Goal: Information Seeking & Learning: Learn about a topic

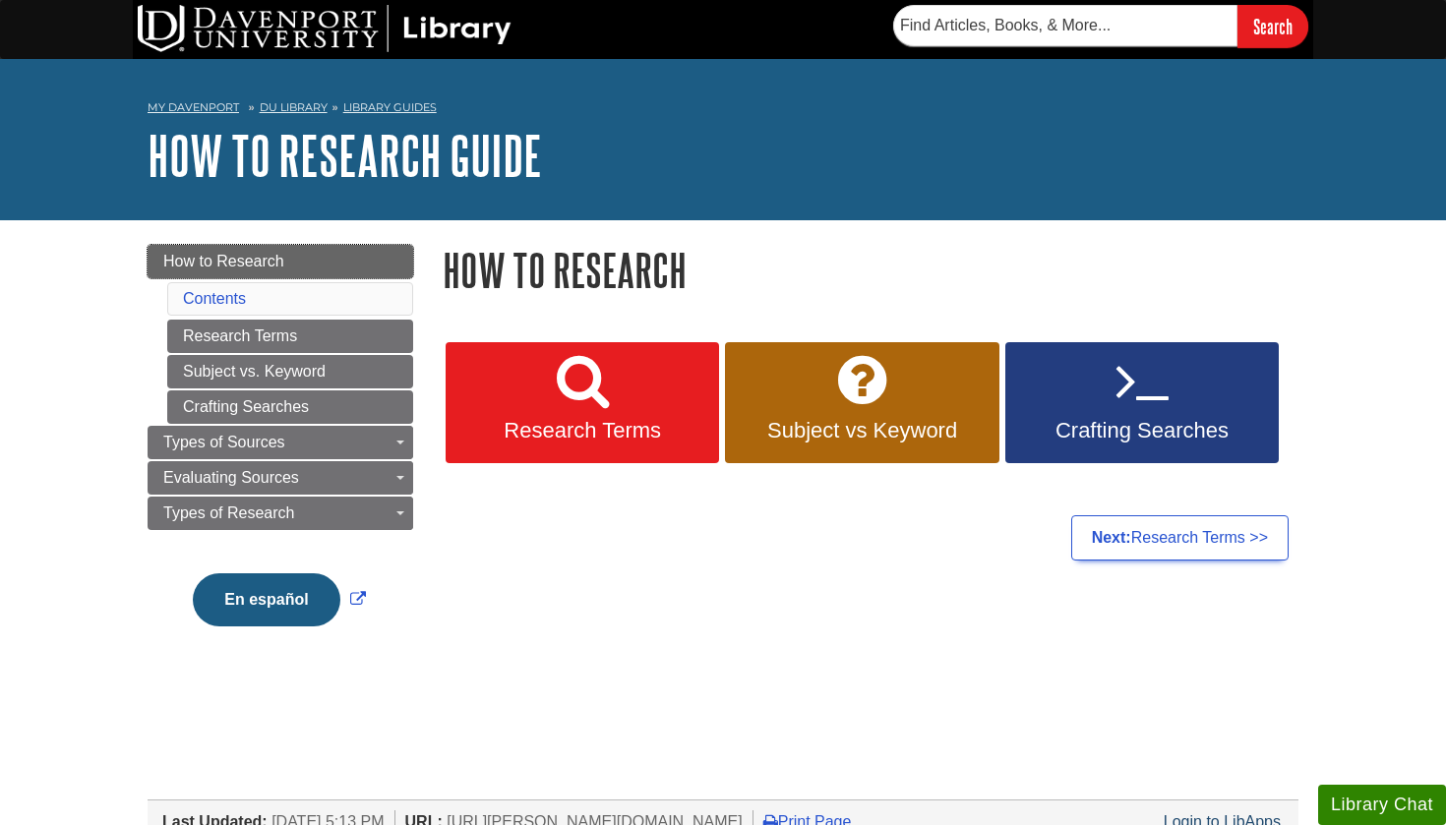
click at [217, 261] on span "How to Research" at bounding box center [223, 261] width 121 height 17
click at [607, 418] on span "Research Terms" at bounding box center [582, 431] width 244 height 26
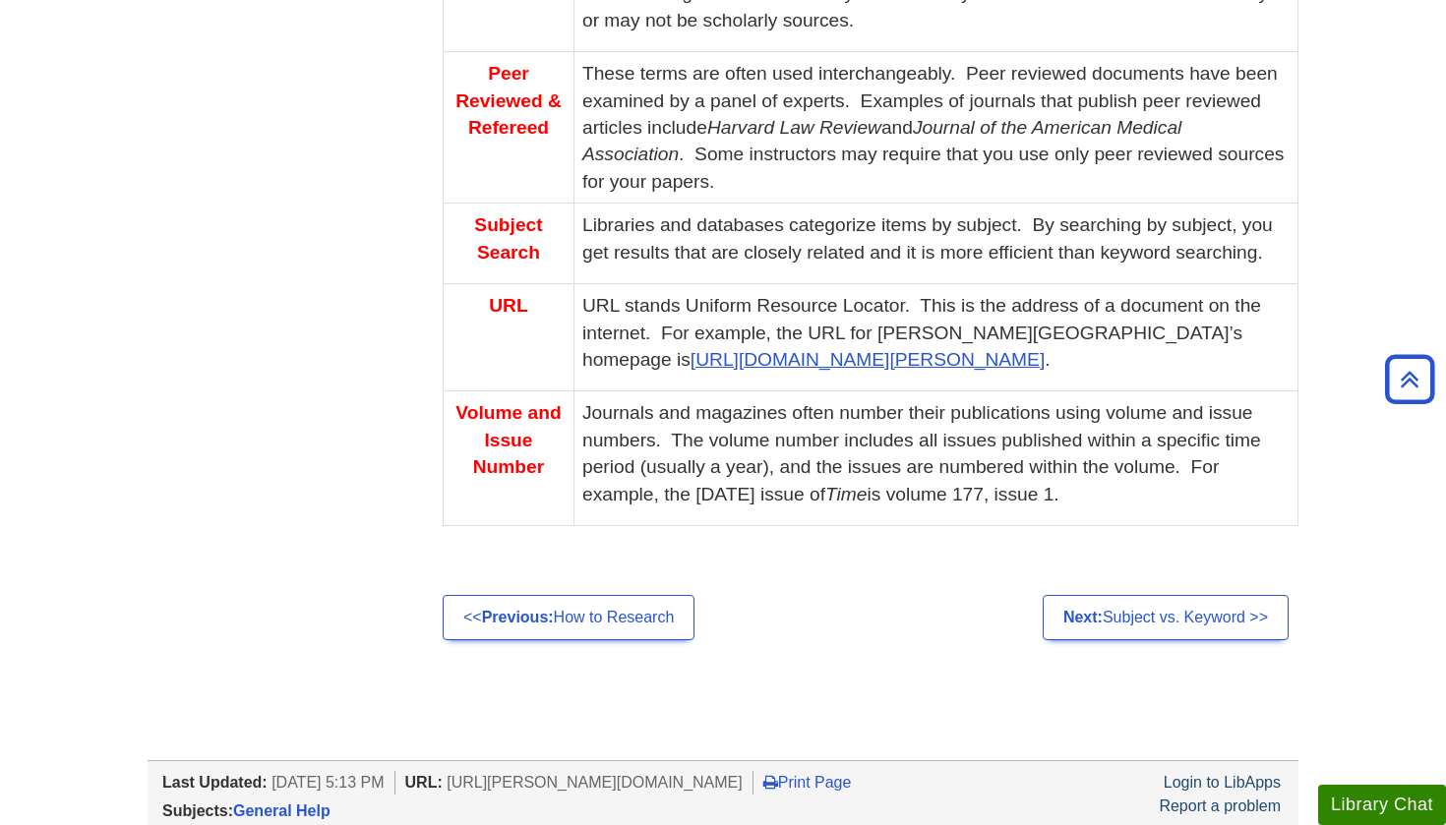
scroll to position [1457, 0]
click at [1168, 594] on link "Next: Subject vs. Keyword >>" at bounding box center [1166, 616] width 246 height 45
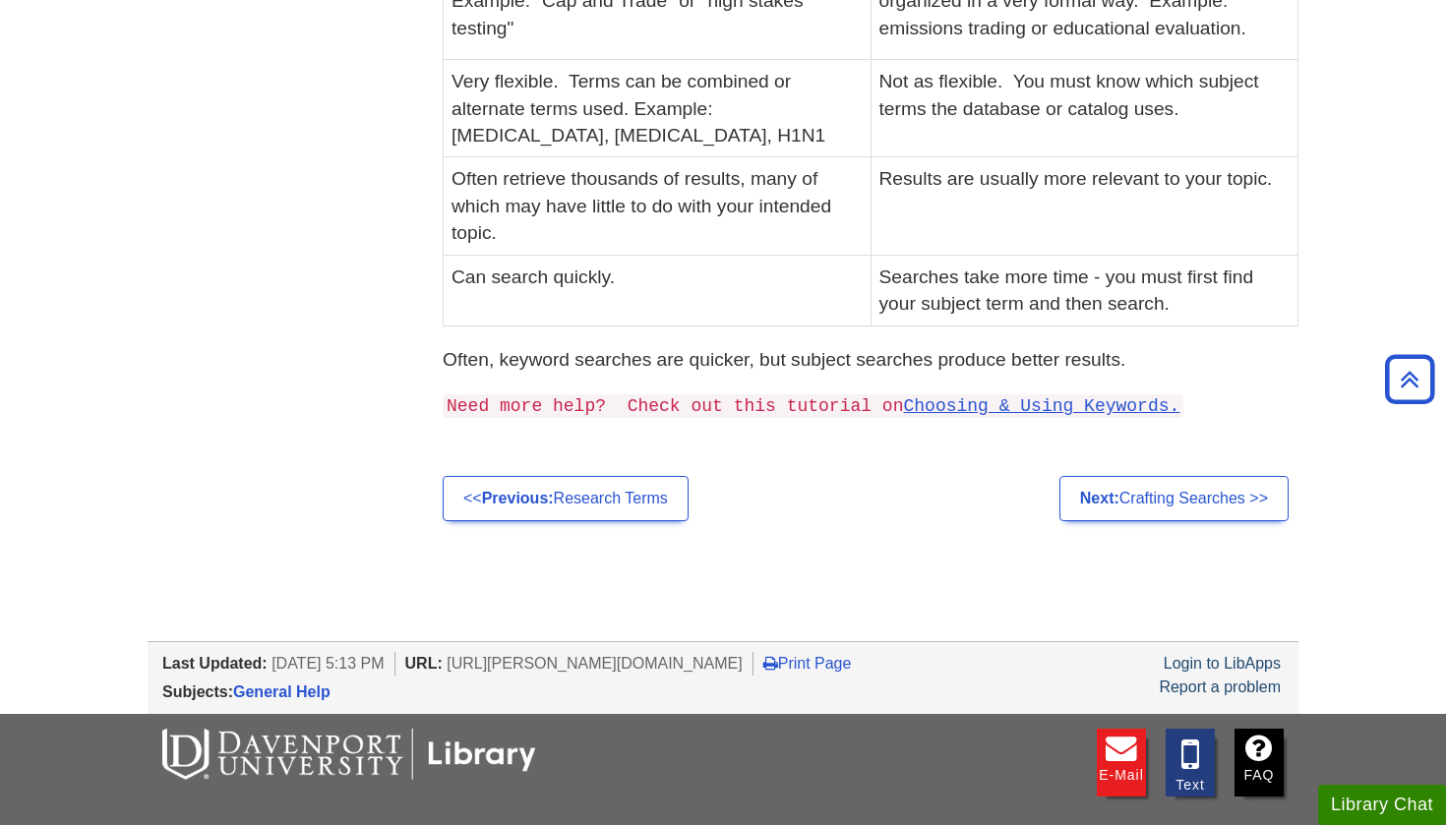
scroll to position [634, 0]
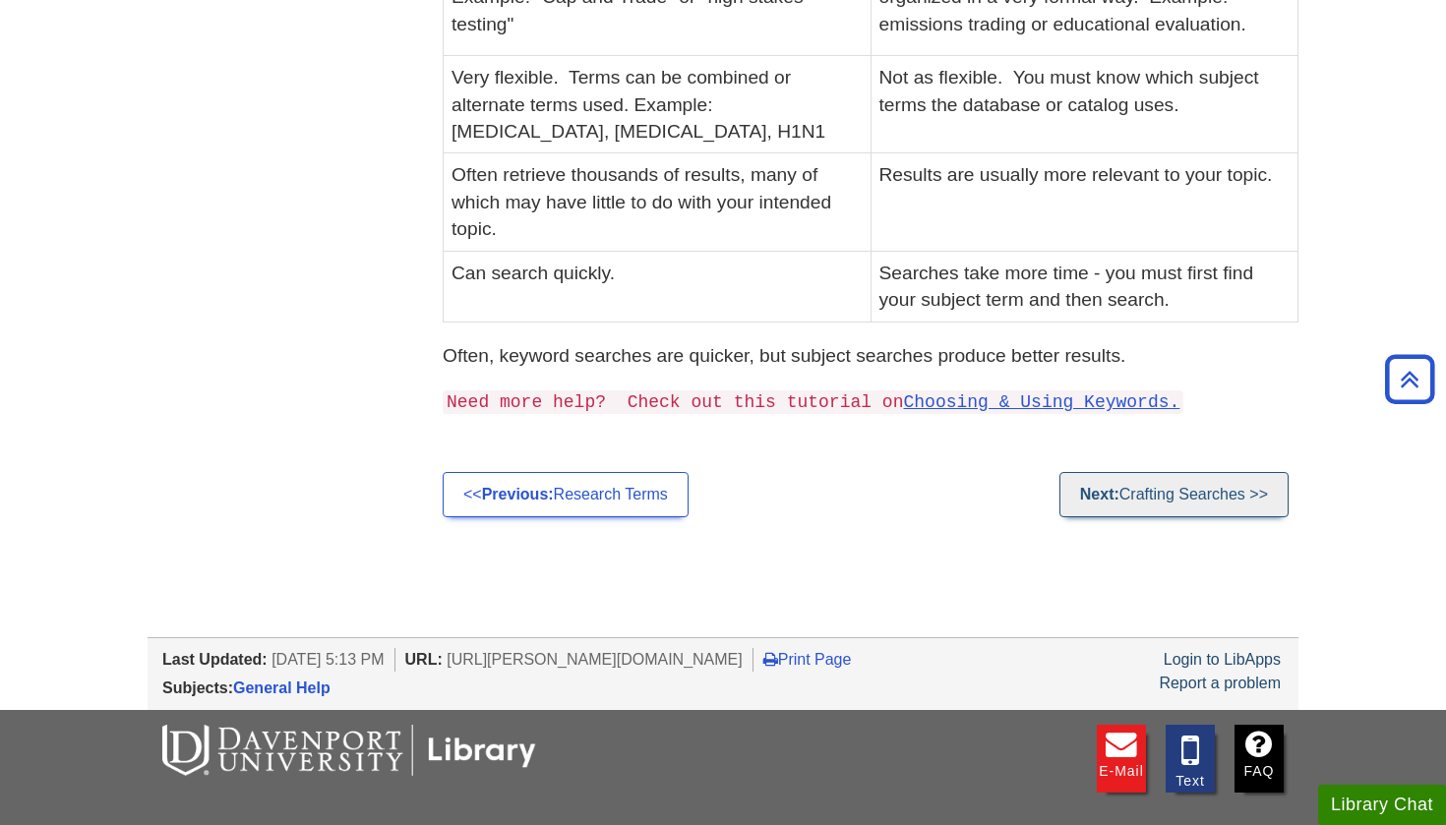
click at [1169, 491] on link "Next: Crafting Searches >>" at bounding box center [1173, 494] width 229 height 45
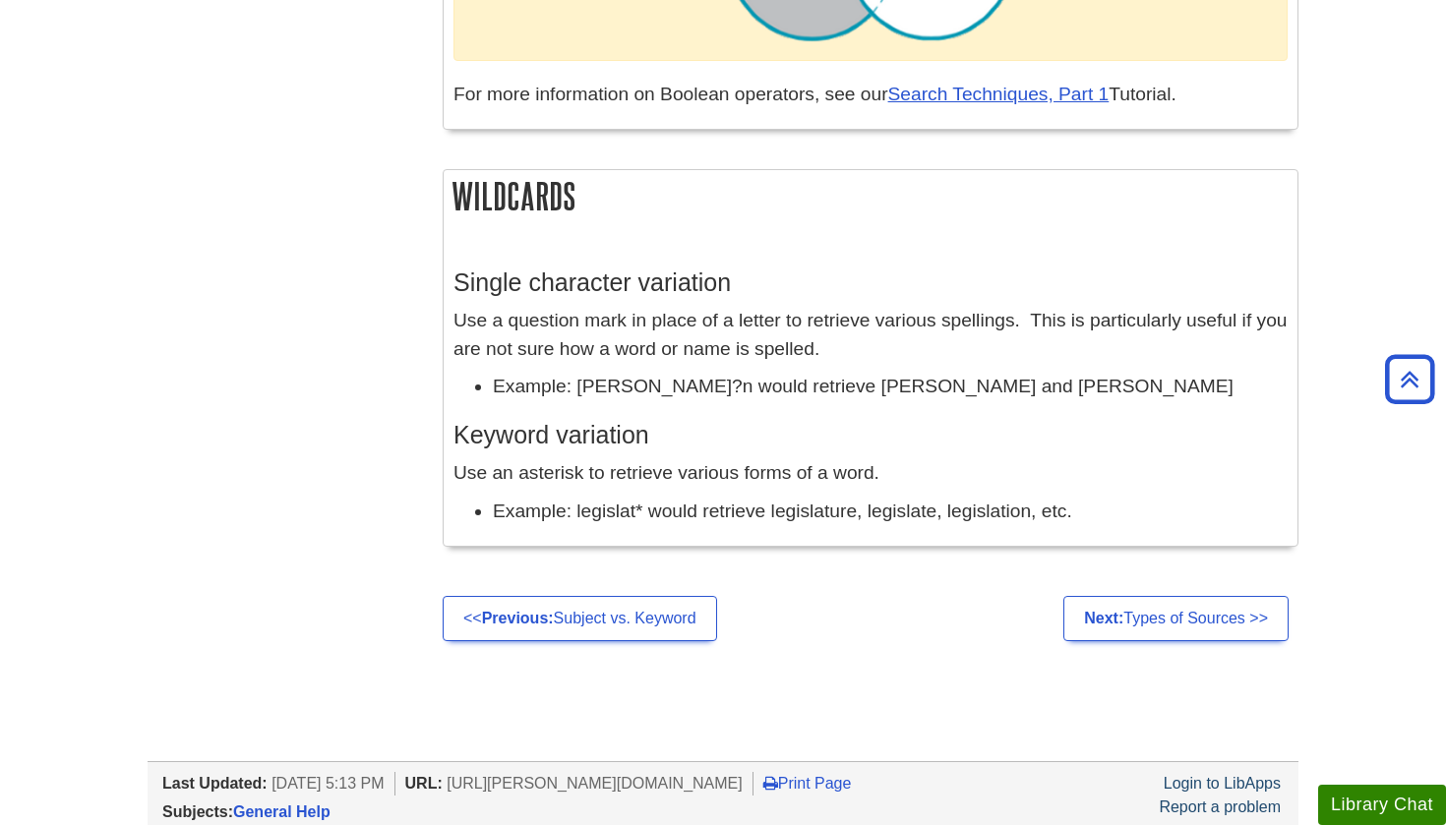
scroll to position [1698, 0]
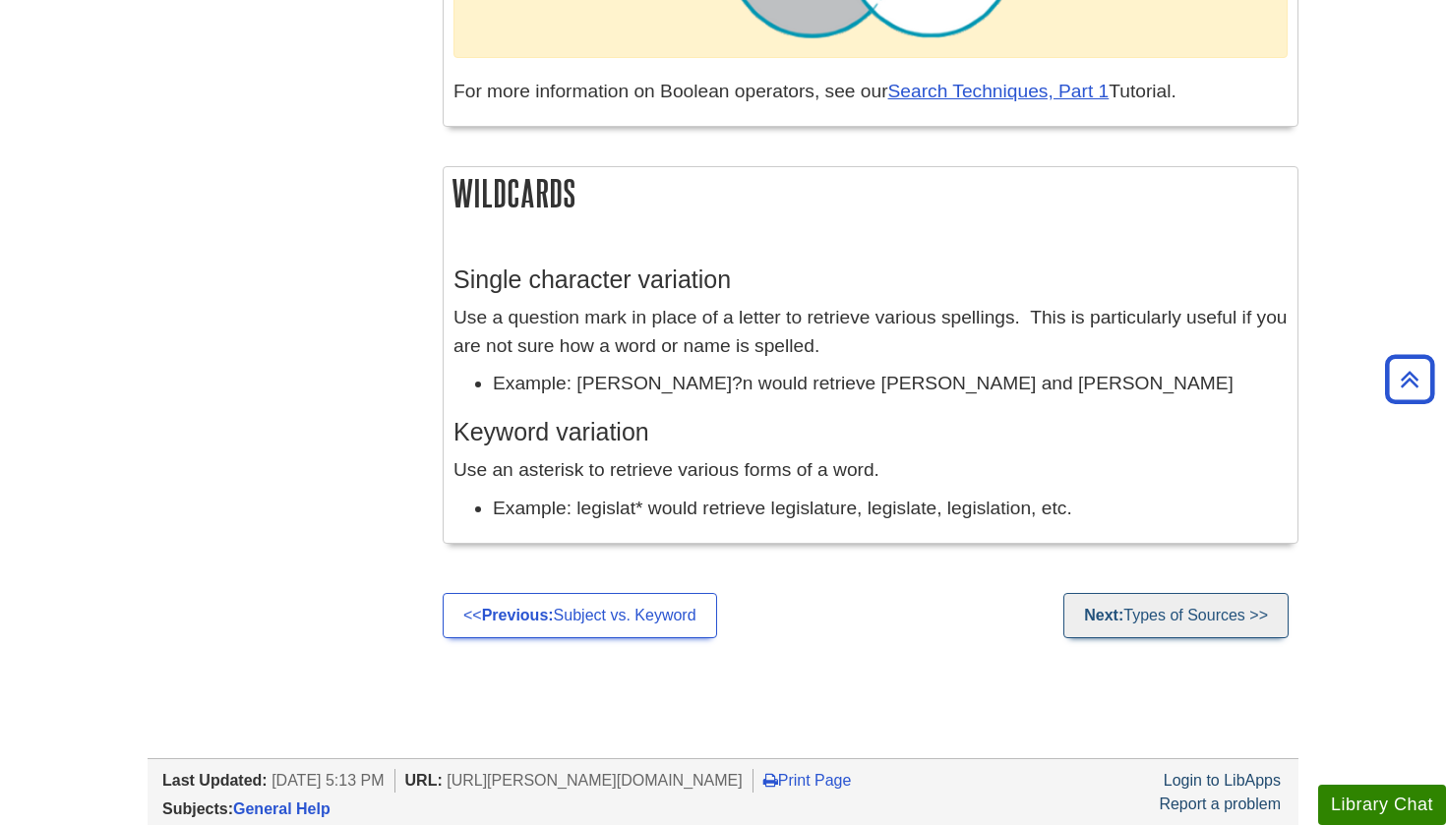
click at [1234, 606] on link "Next: Types of Sources >>" at bounding box center [1175, 615] width 225 height 45
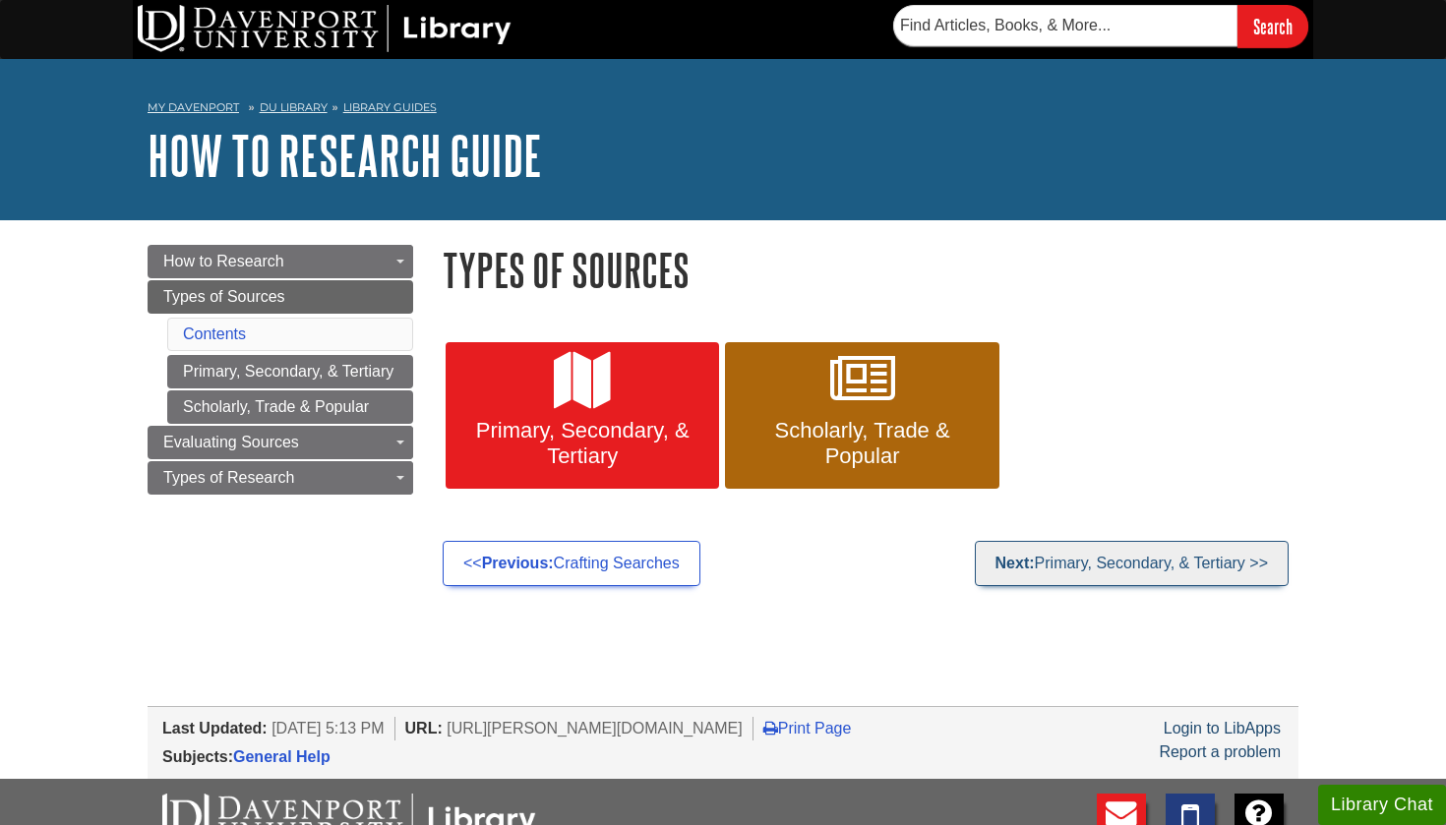
click at [1167, 554] on link "Next: Primary, Secondary, & Tertiary >>" at bounding box center [1132, 563] width 314 height 45
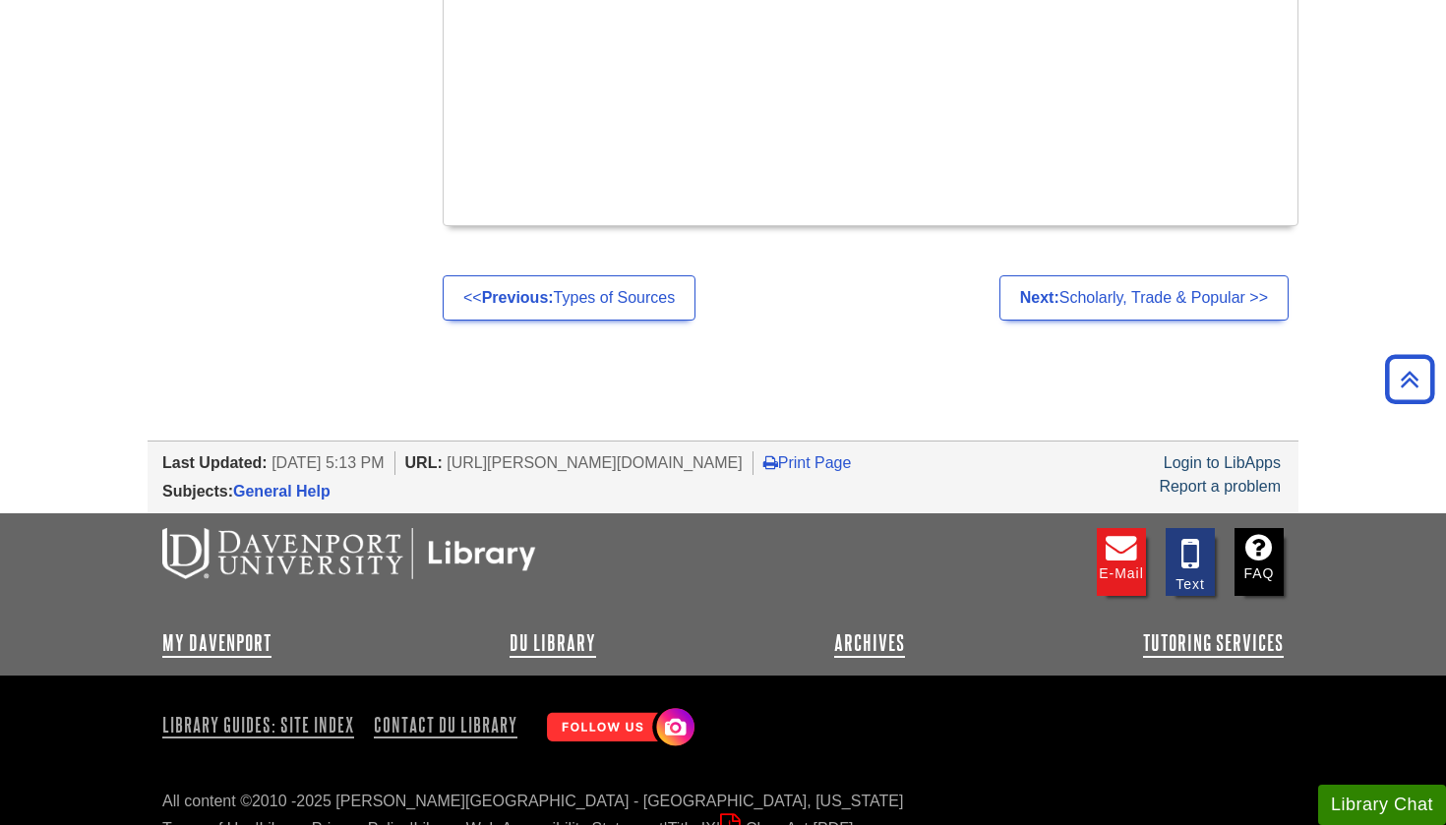
scroll to position [1351, 0]
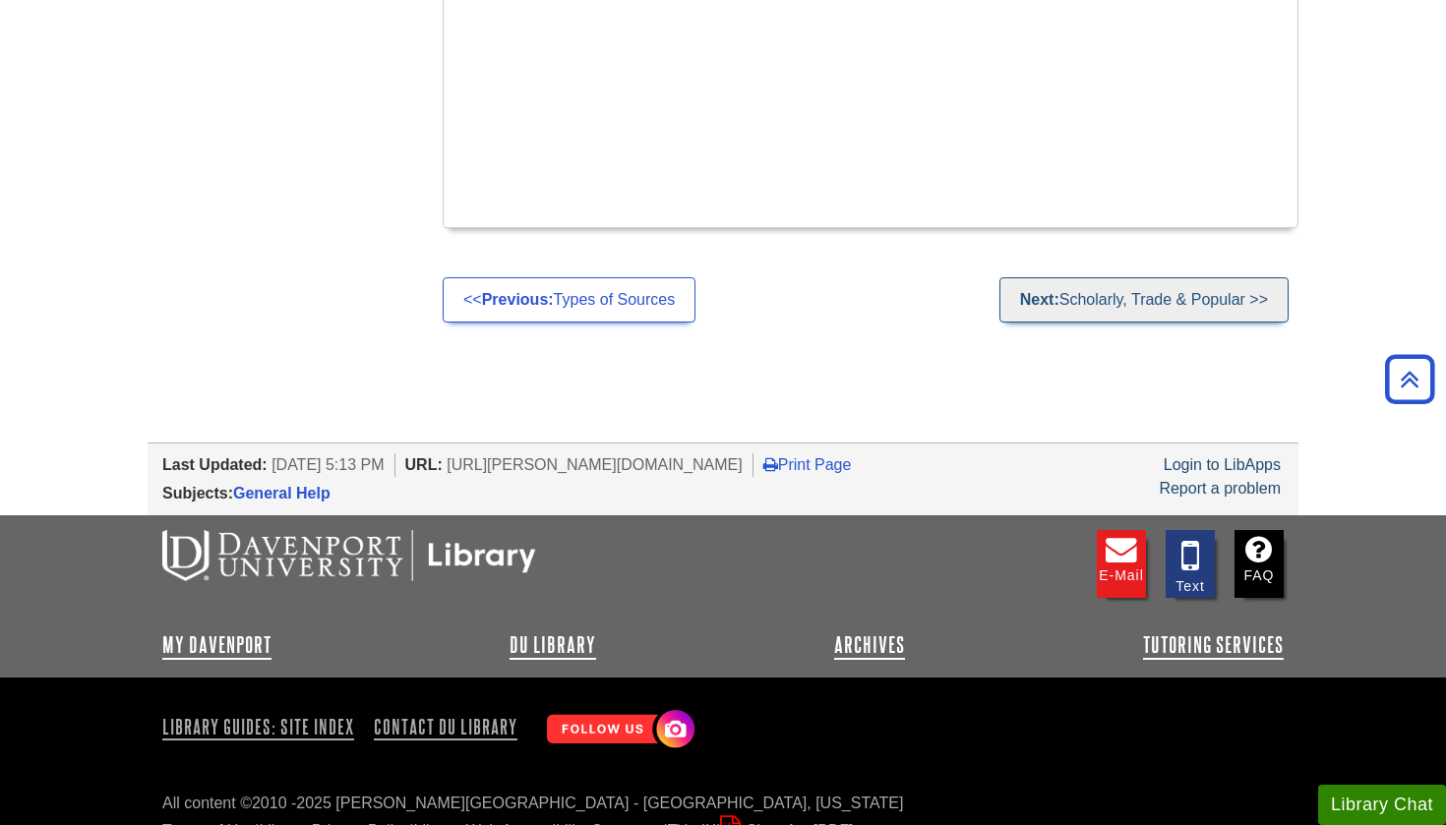
click at [1116, 277] on link "Next: Scholarly, Trade & Popular >>" at bounding box center [1143, 299] width 289 height 45
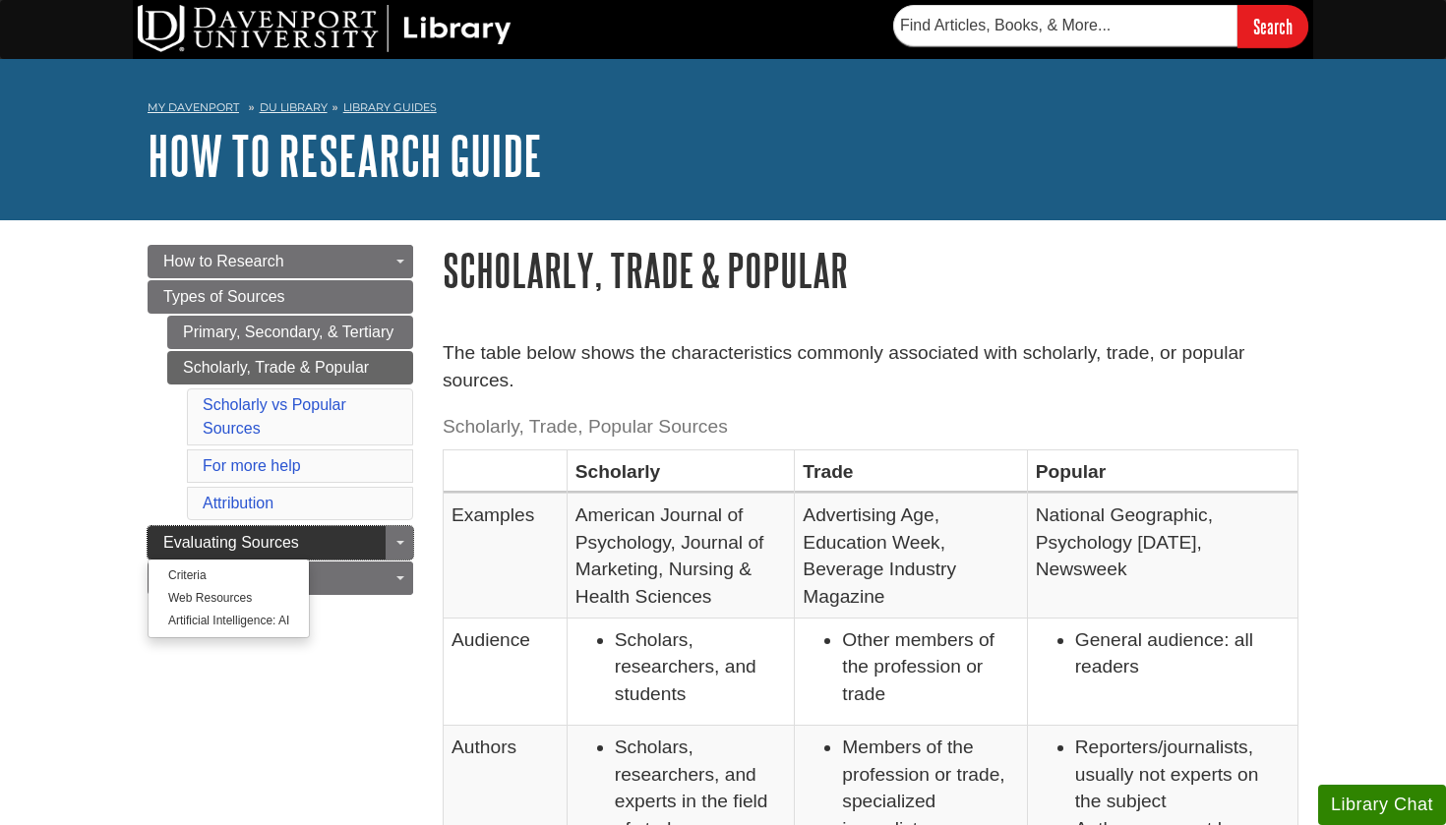
click at [361, 536] on link "Evaluating Sources" at bounding box center [281, 542] width 266 height 33
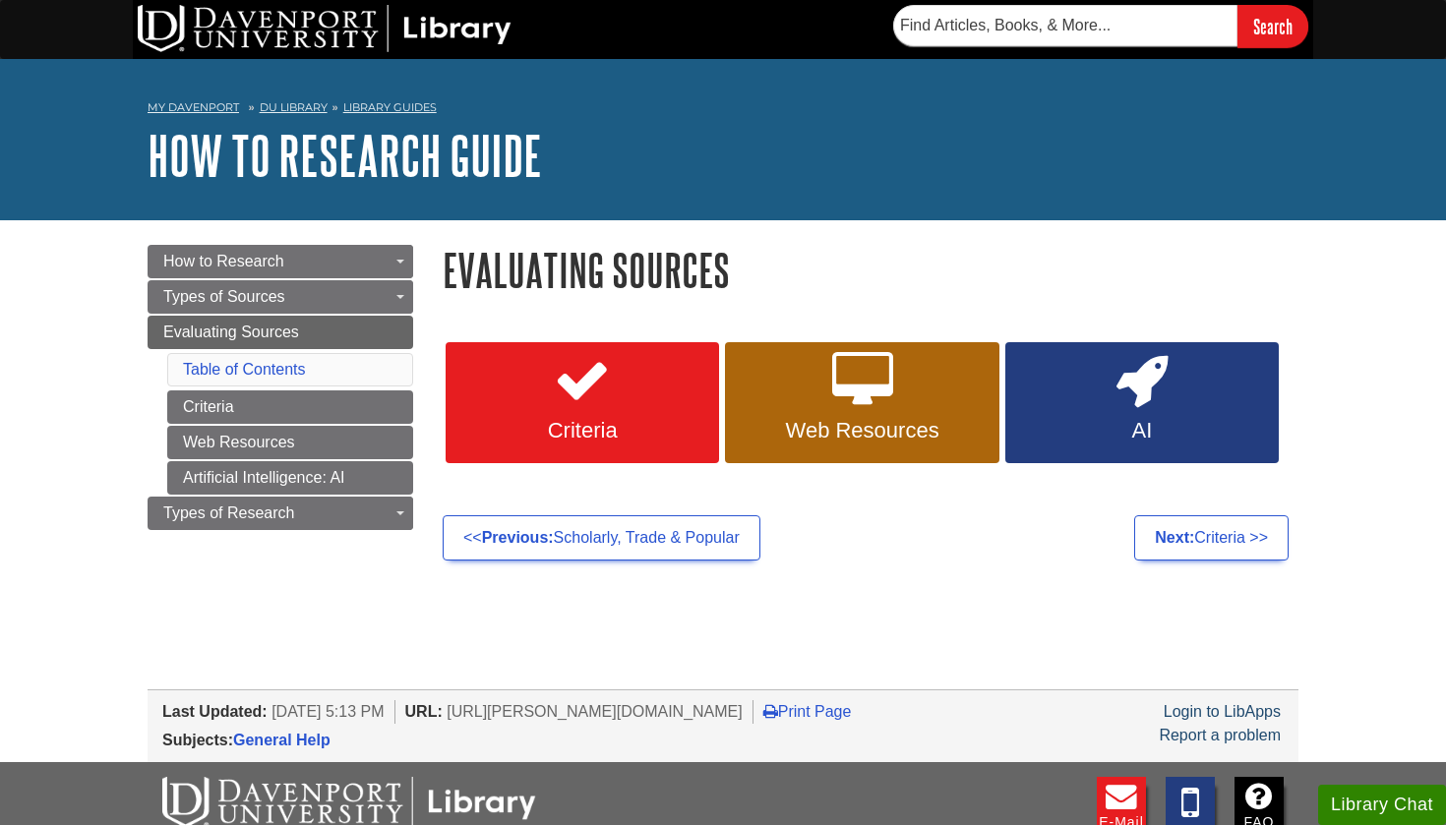
click at [616, 393] on link "Criteria" at bounding box center [582, 403] width 273 height 122
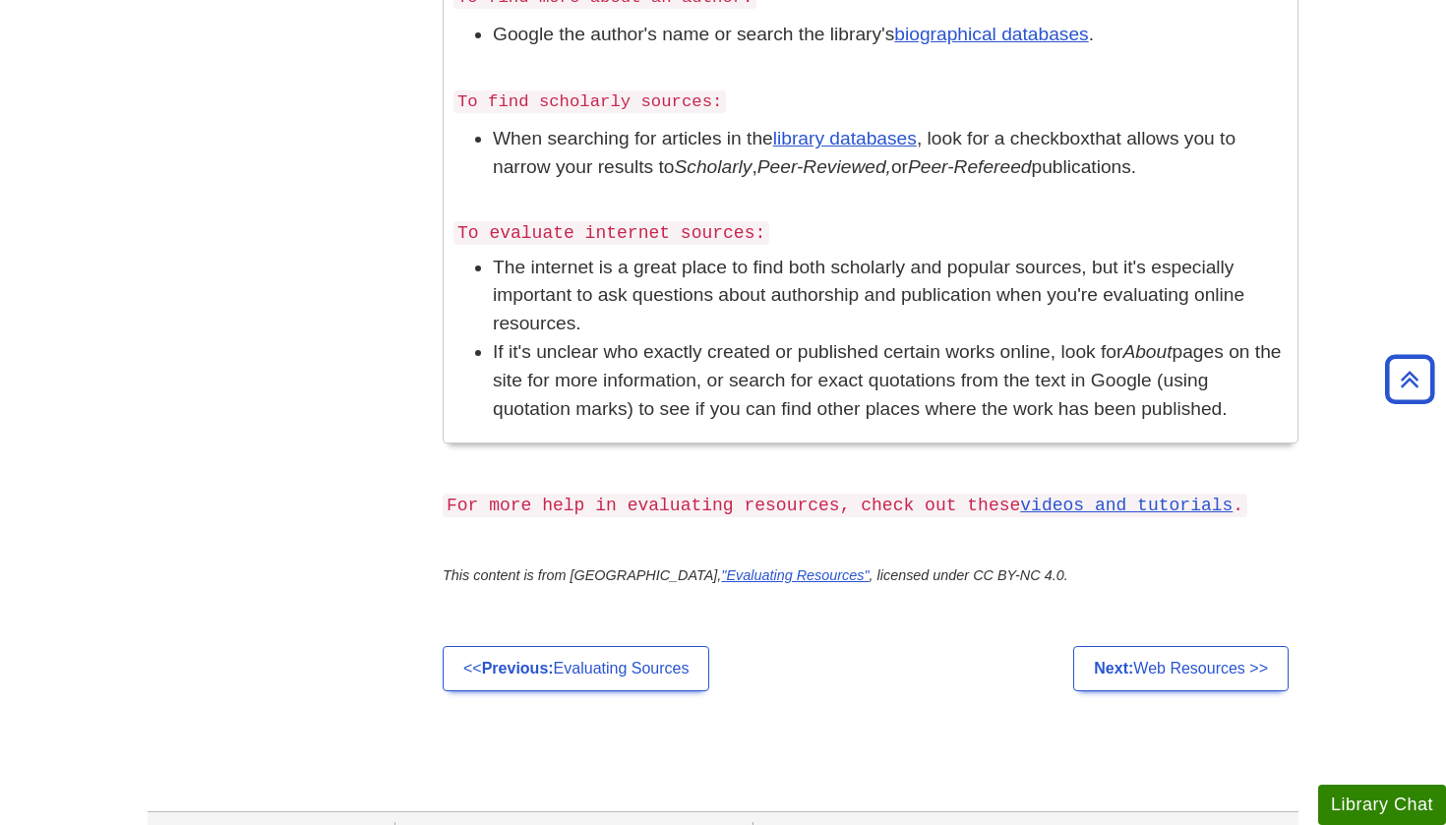
scroll to position [1407, 0]
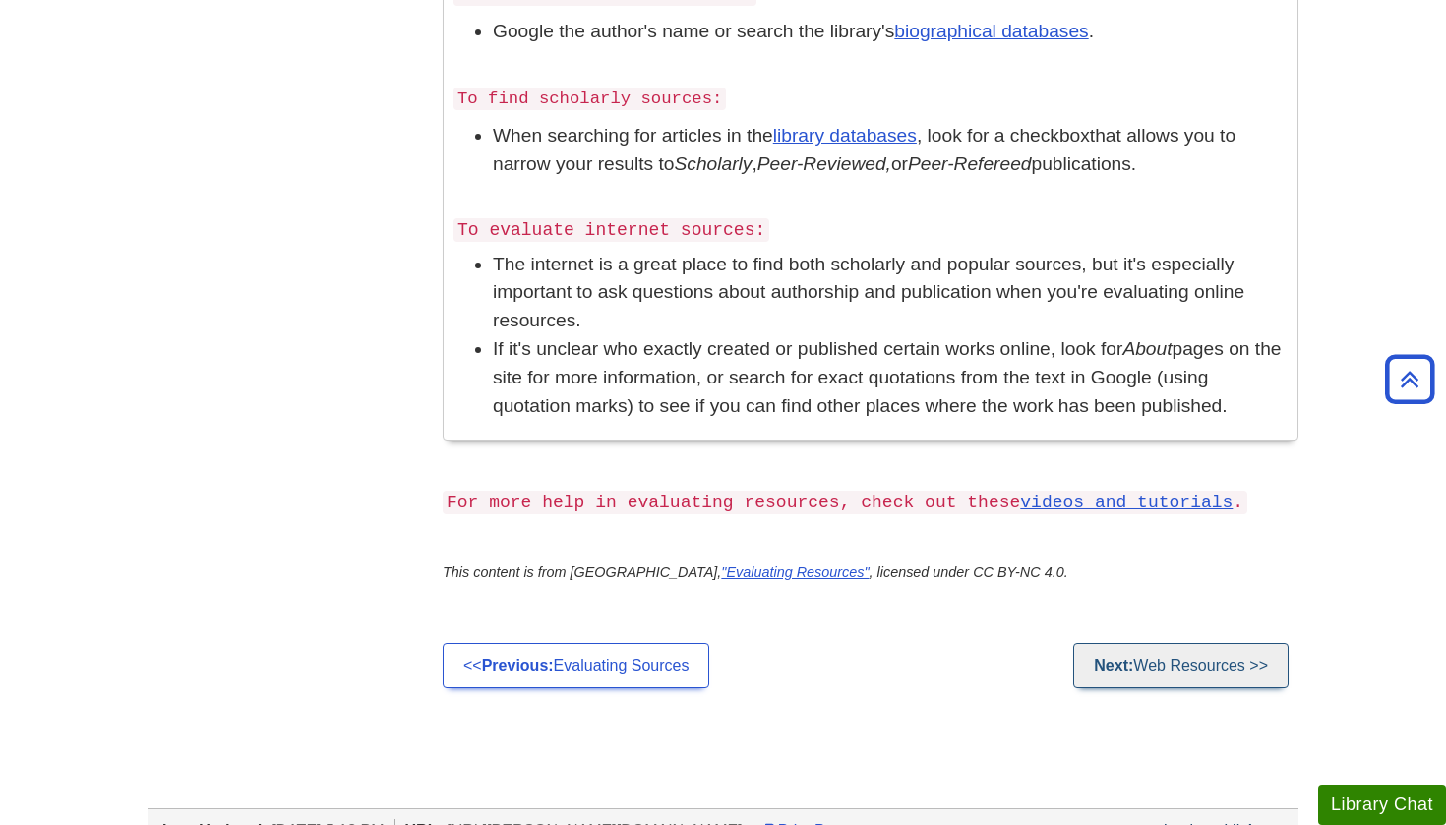
click at [1134, 643] on link "Next: Web Resources >>" at bounding box center [1180, 665] width 215 height 45
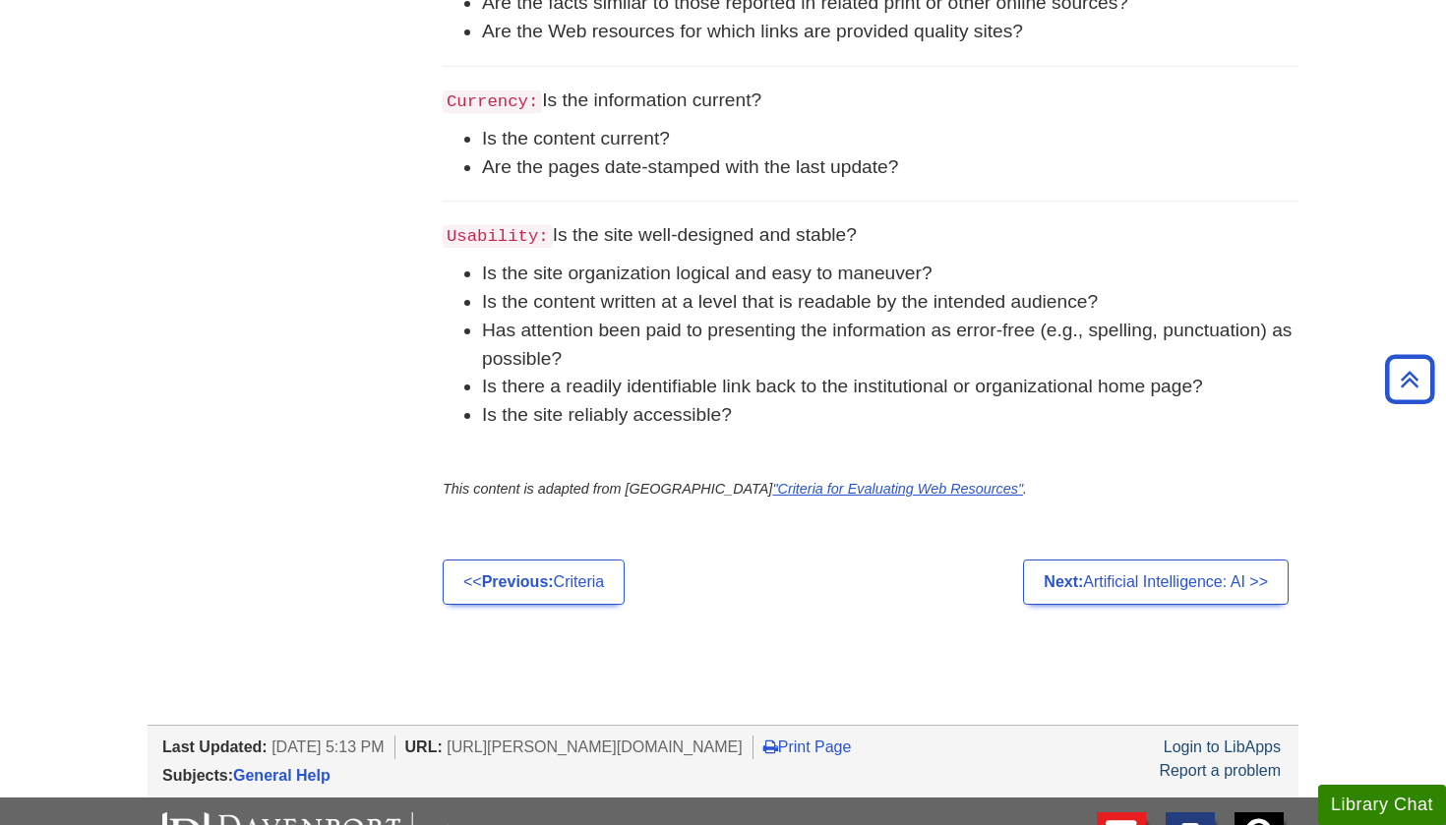
scroll to position [1132, 0]
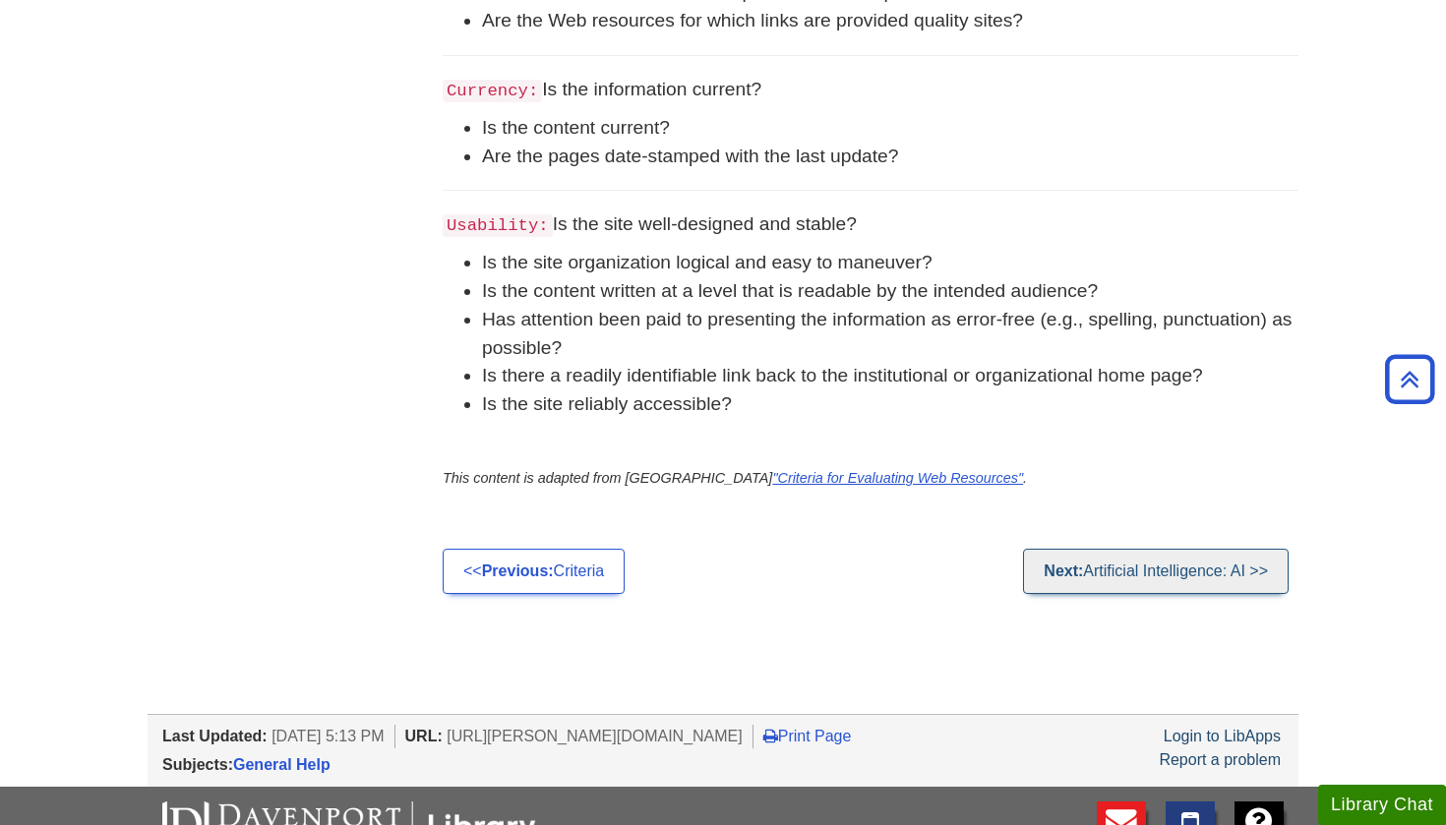
click at [1125, 584] on link "Next: Artificial Intelligence: AI >>" at bounding box center [1156, 571] width 266 height 45
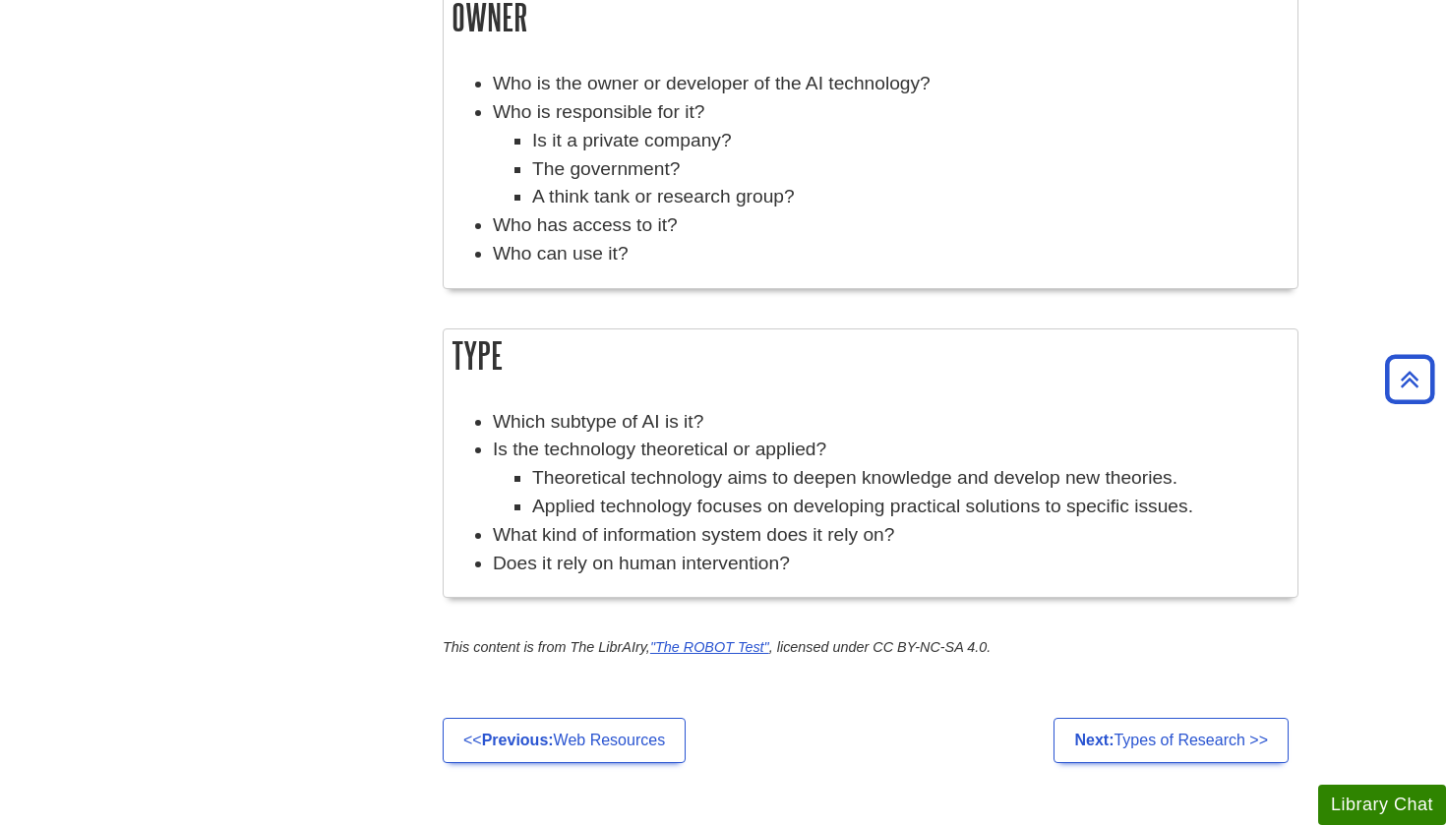
scroll to position [1605, 0]
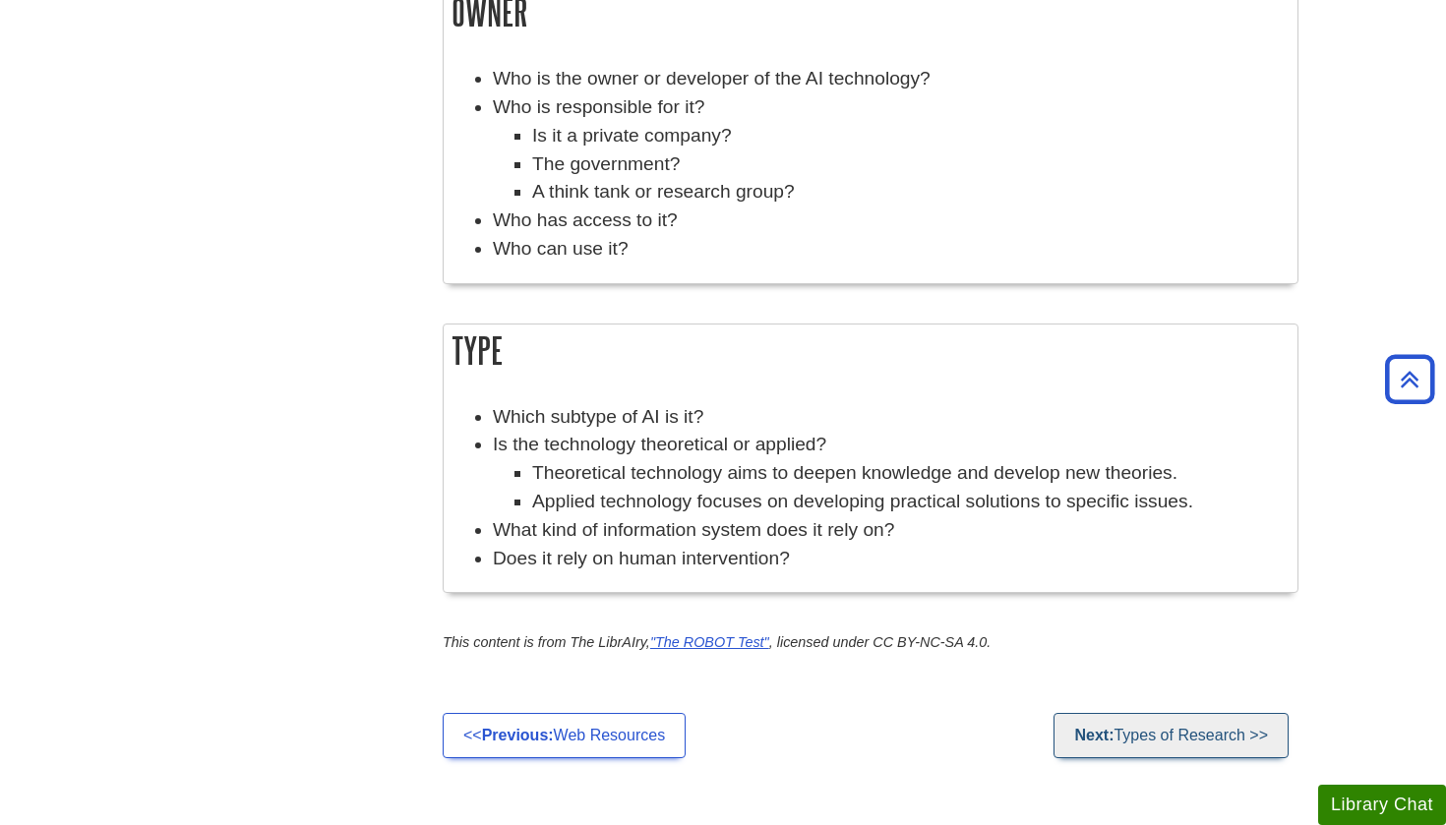
click at [1165, 722] on link "Next: Types of Research >>" at bounding box center [1170, 735] width 235 height 45
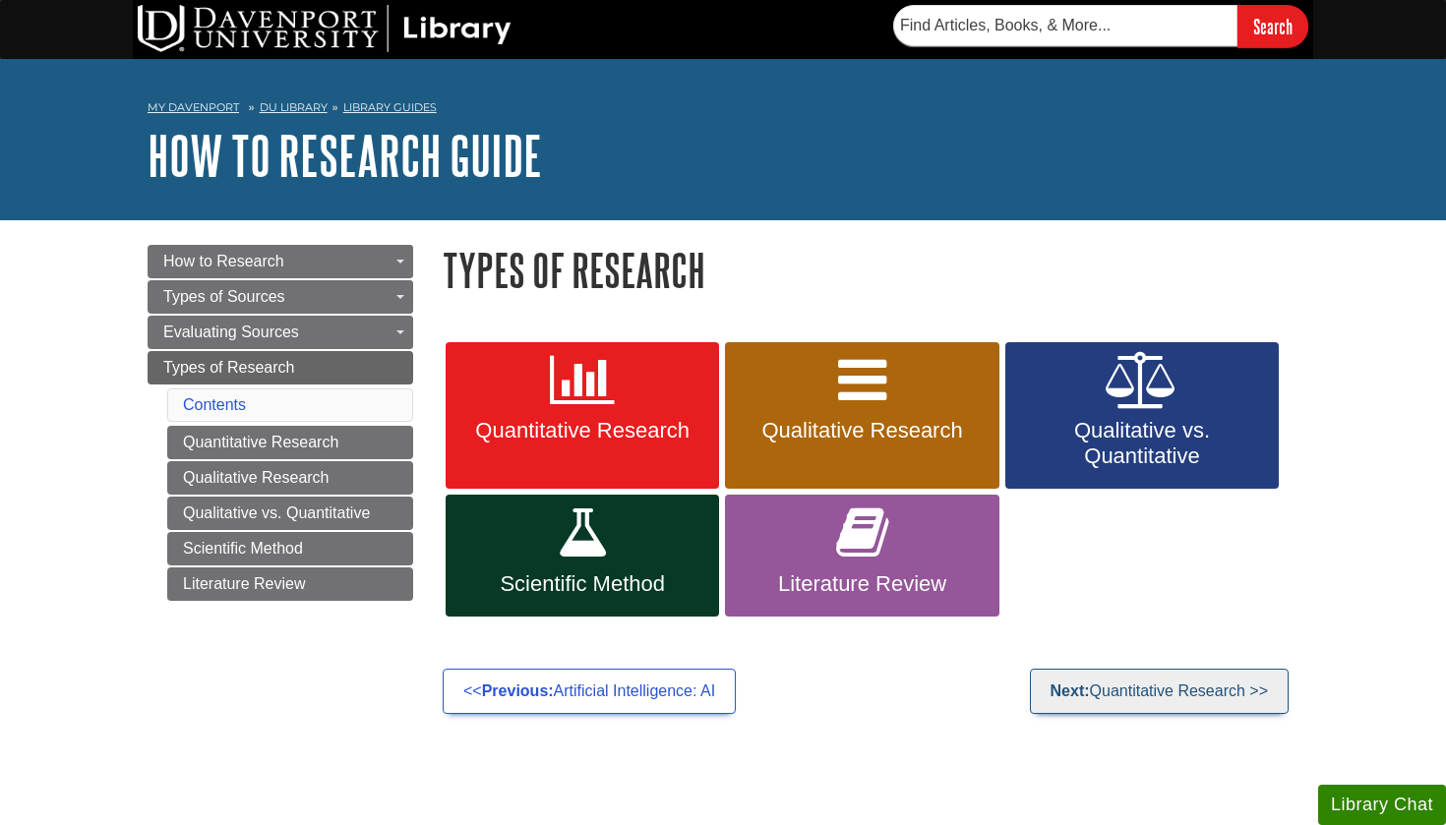
click at [1152, 699] on link "Next: Quantitative Research >>" at bounding box center [1159, 691] width 259 height 45
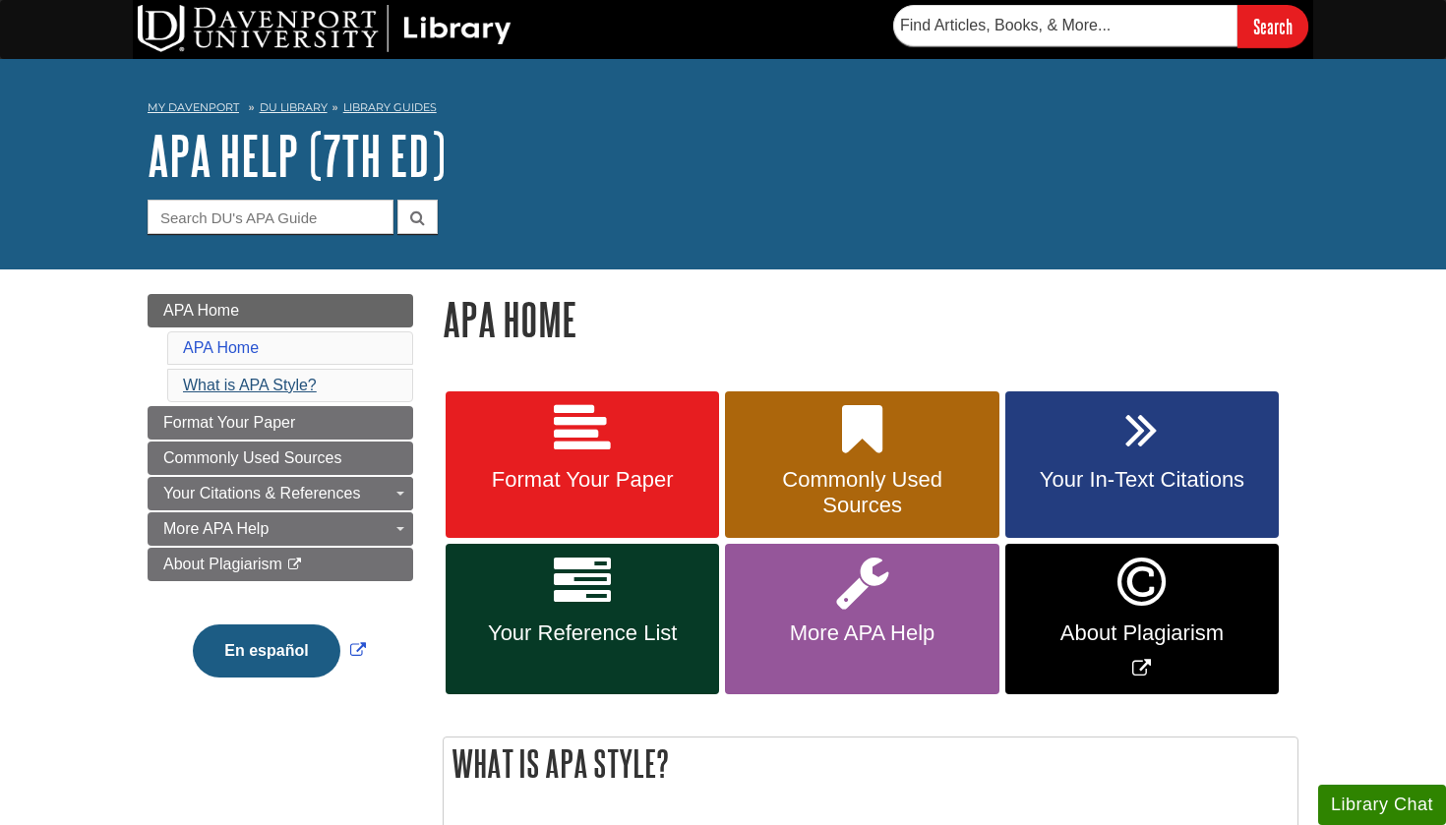
click at [297, 384] on link "What is APA Style?" at bounding box center [250, 385] width 134 height 17
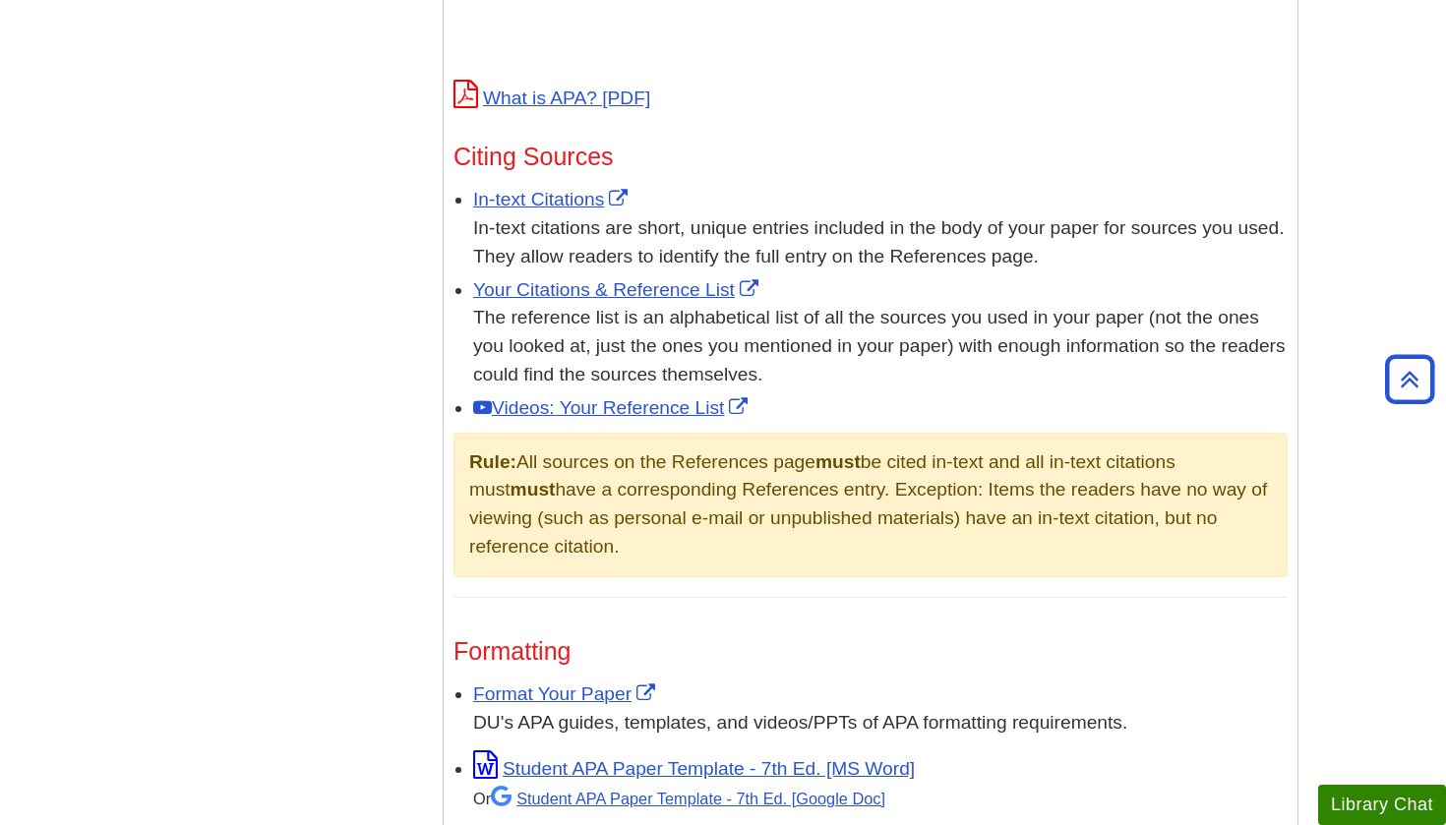
scroll to position [1055, 0]
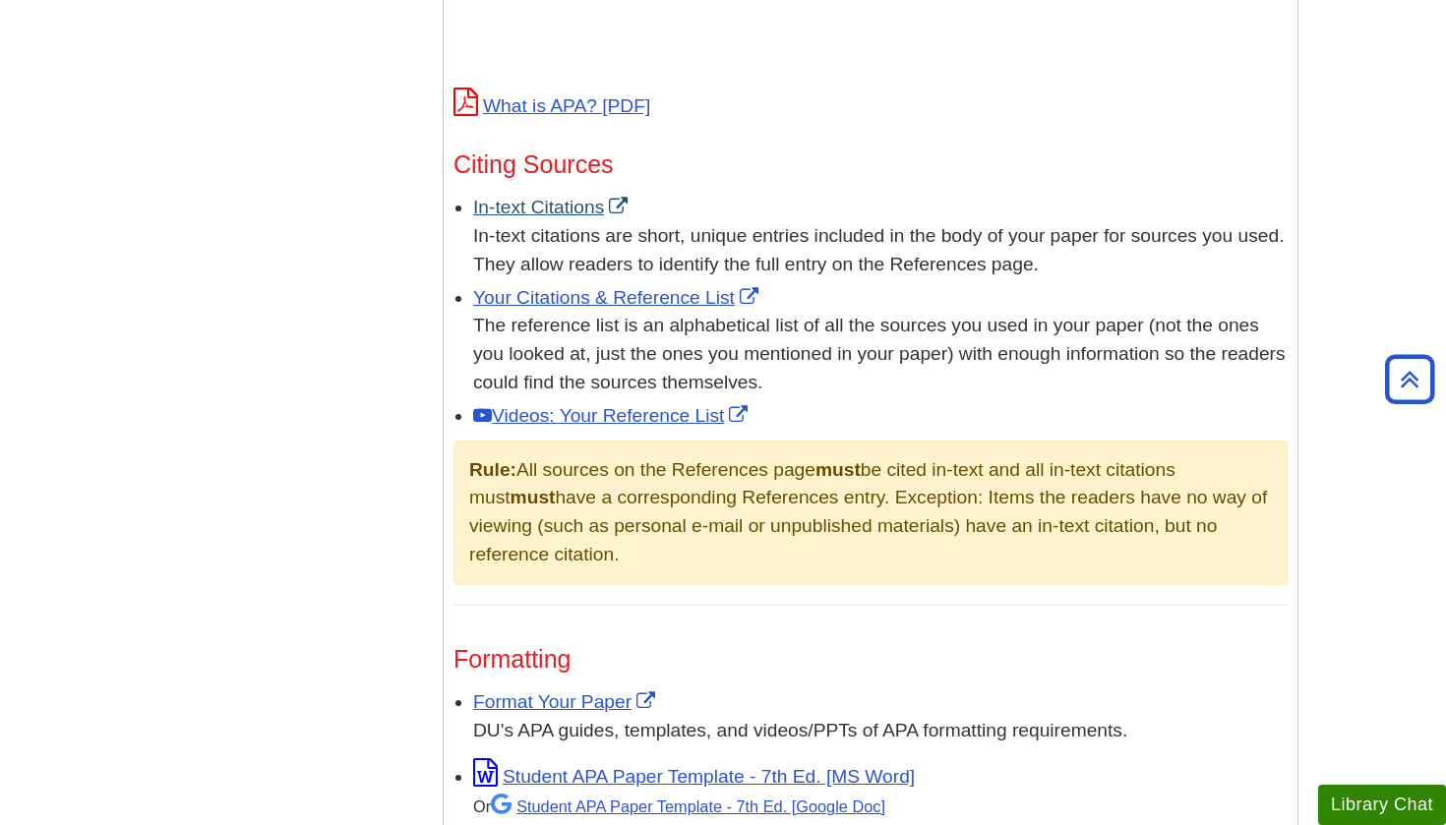
click at [561, 209] on link "In-text Citations" at bounding box center [552, 207] width 159 height 21
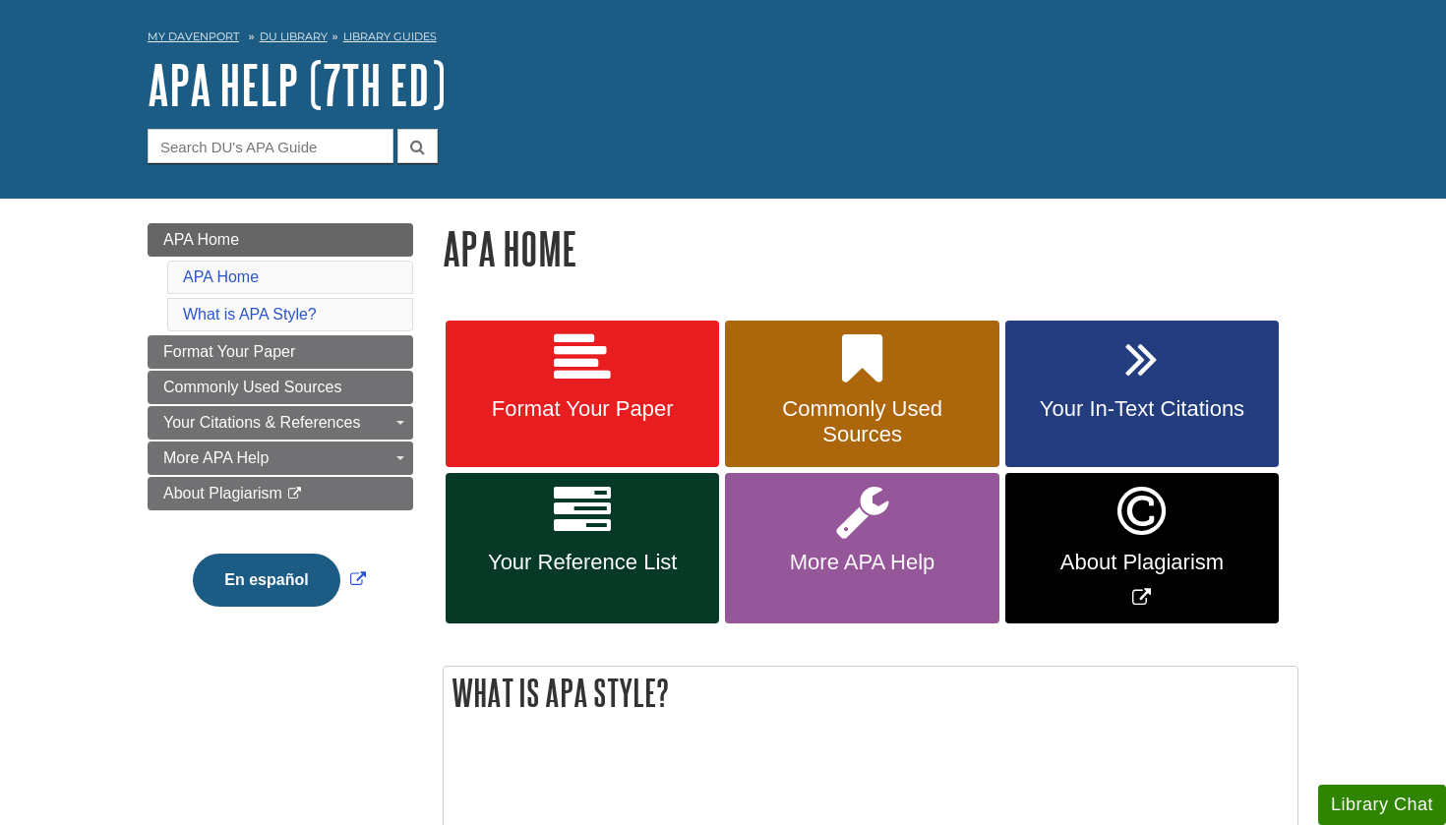
scroll to position [68, 0]
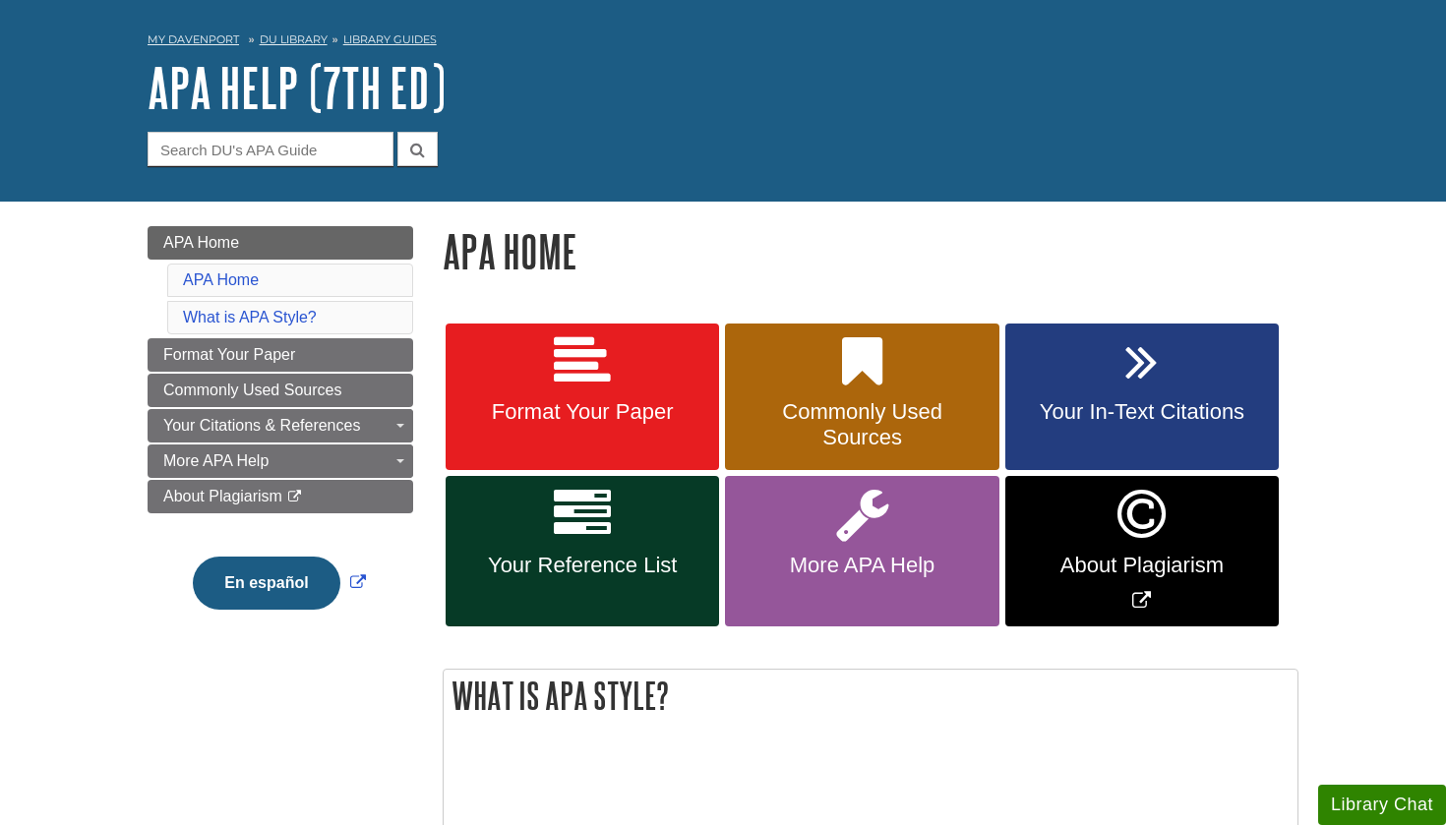
click at [1083, 573] on span "About Plagiarism" at bounding box center [1142, 566] width 244 height 26
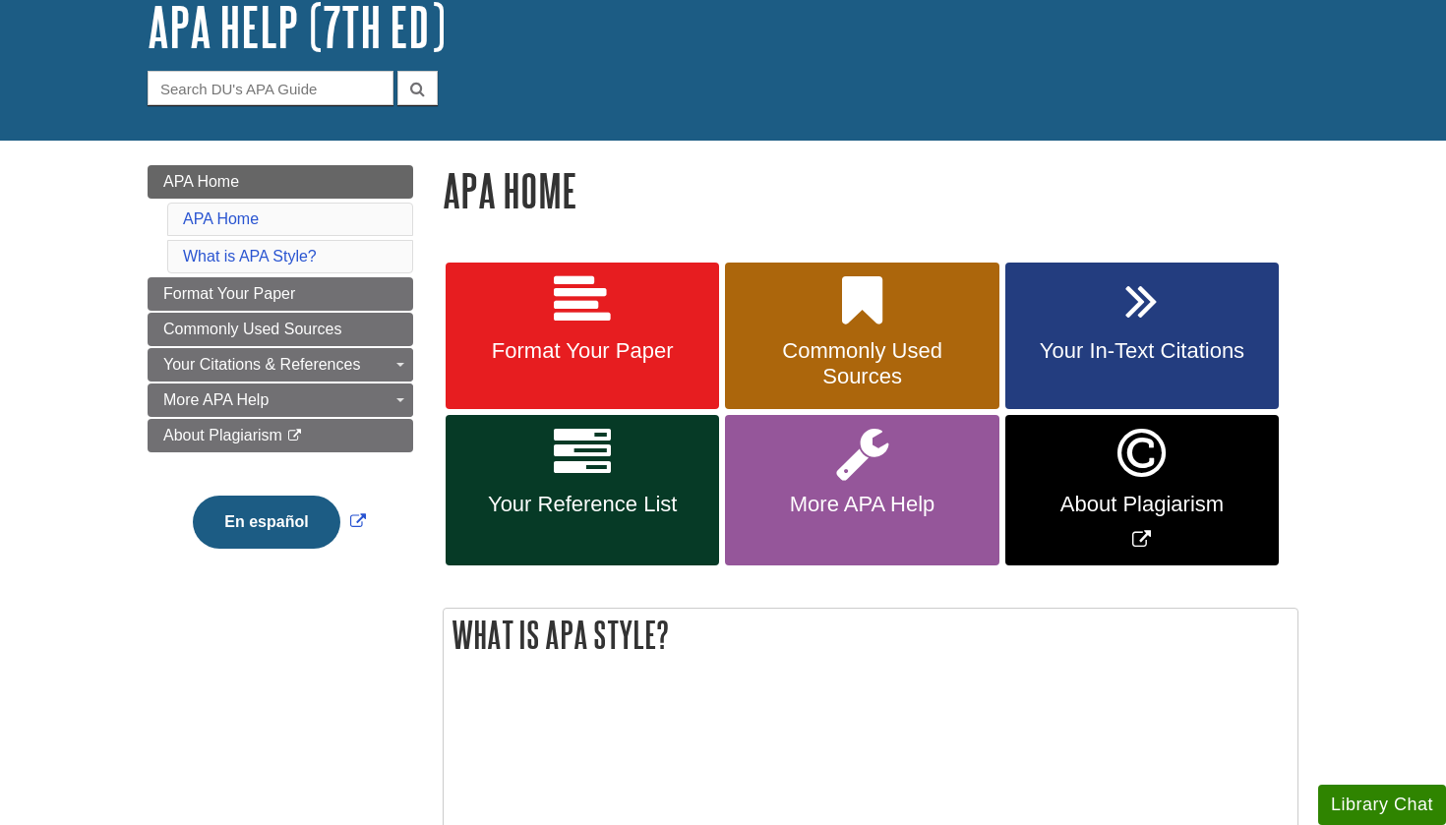
scroll to position [131, 0]
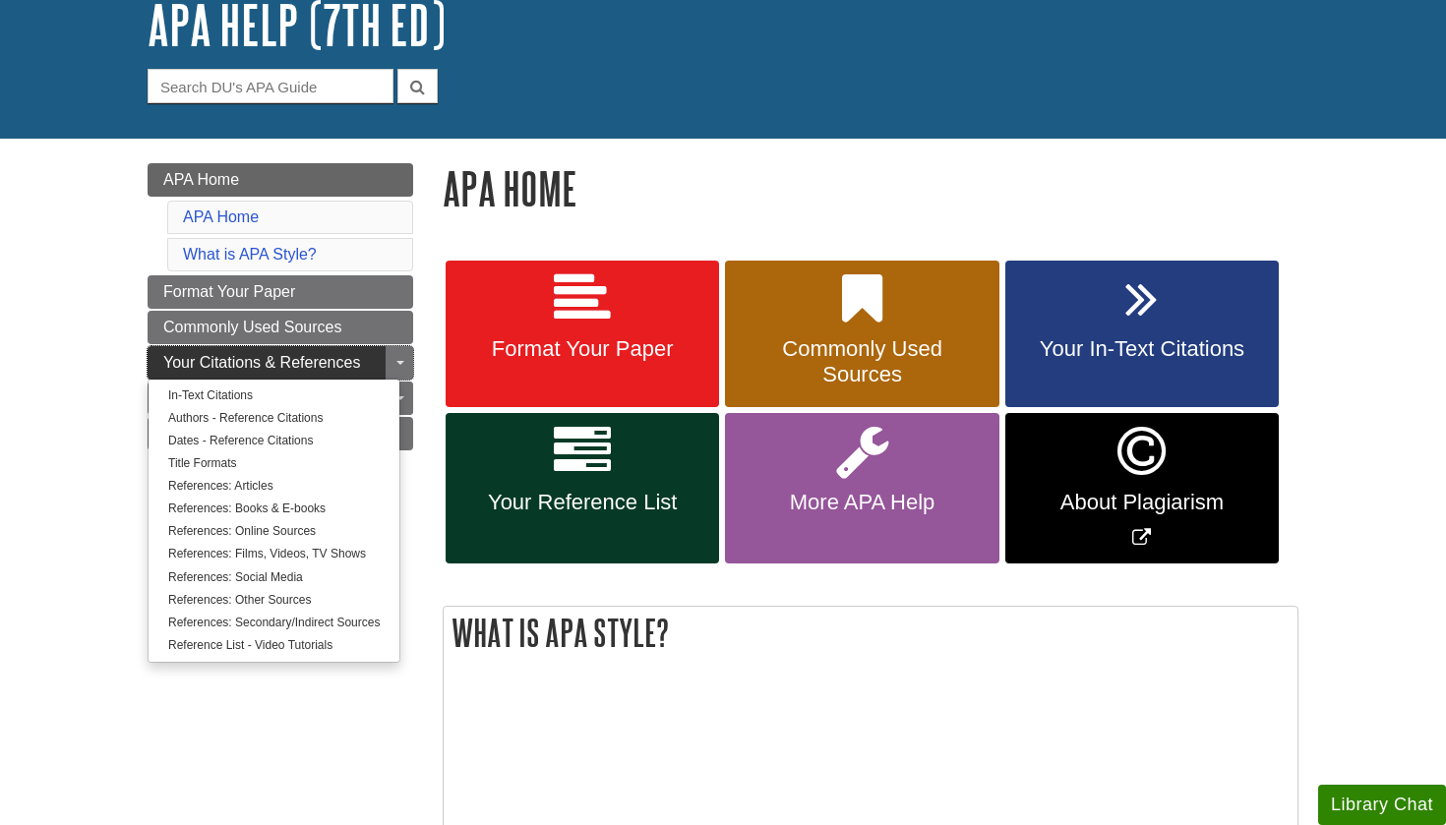
click at [347, 364] on span "Your Citations & References" at bounding box center [261, 362] width 197 height 17
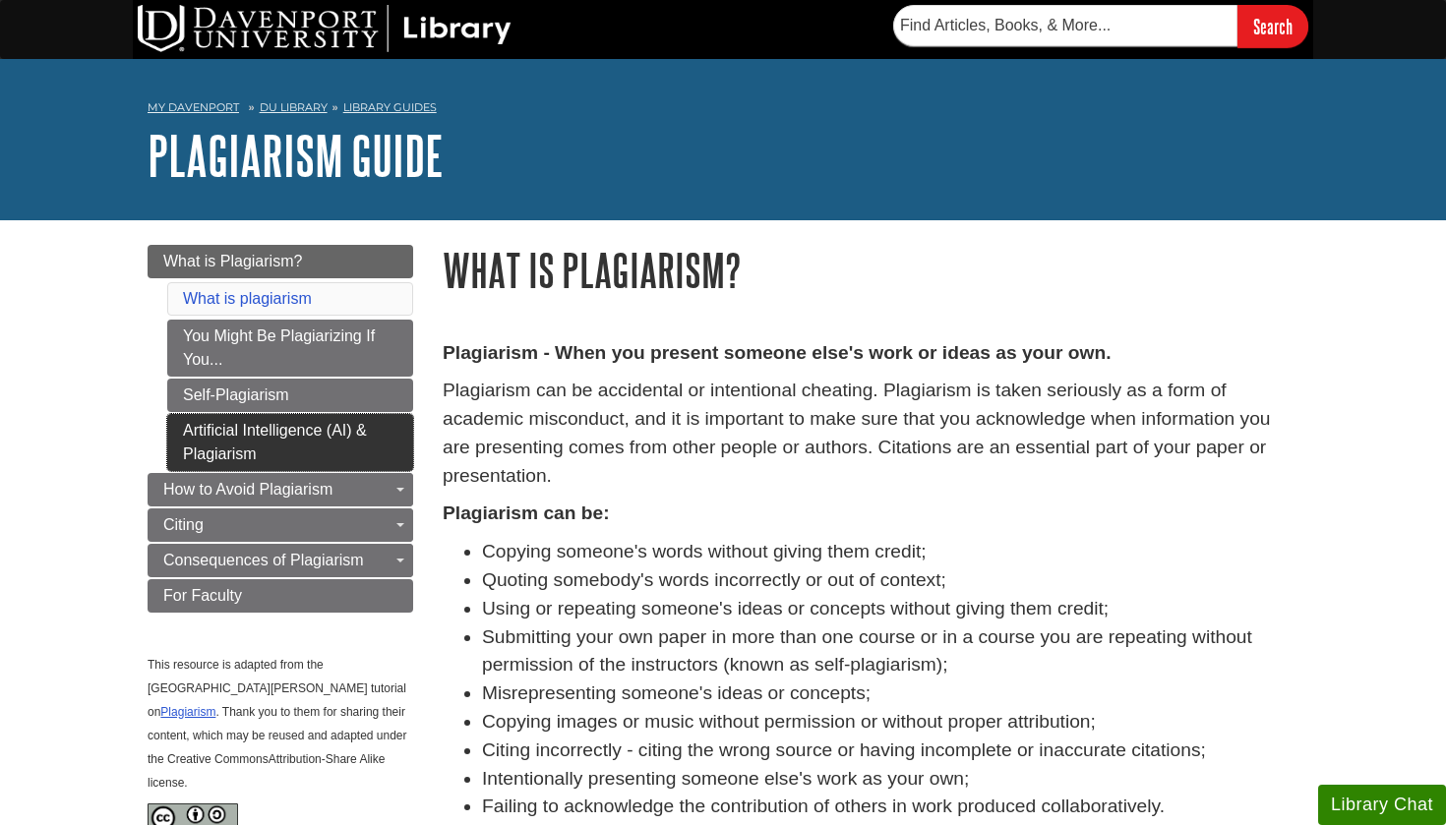
click at [281, 424] on link "Artificial Intelligence (AI) & Plagiarism" at bounding box center [290, 442] width 246 height 57
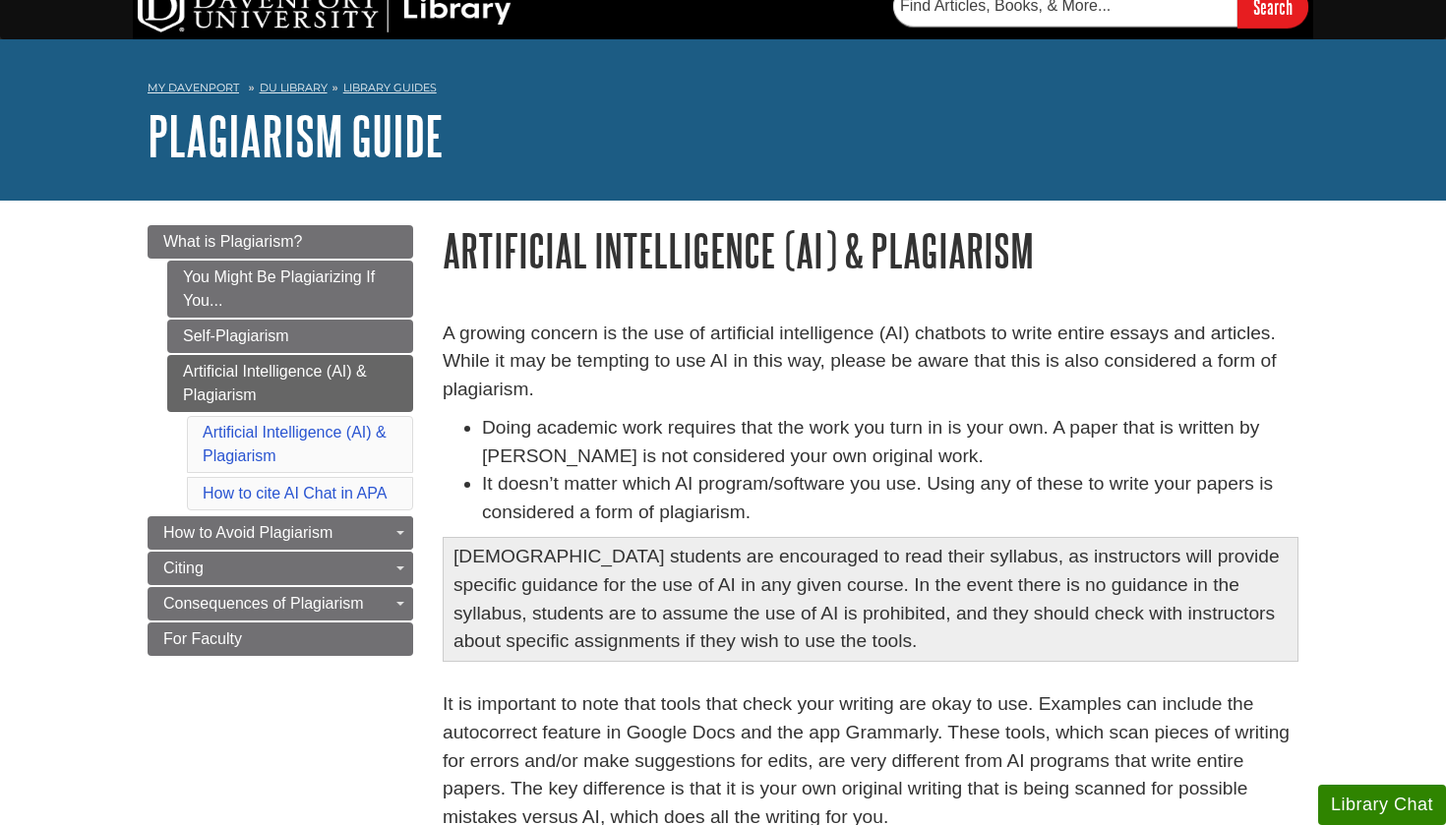
scroll to position [11, 0]
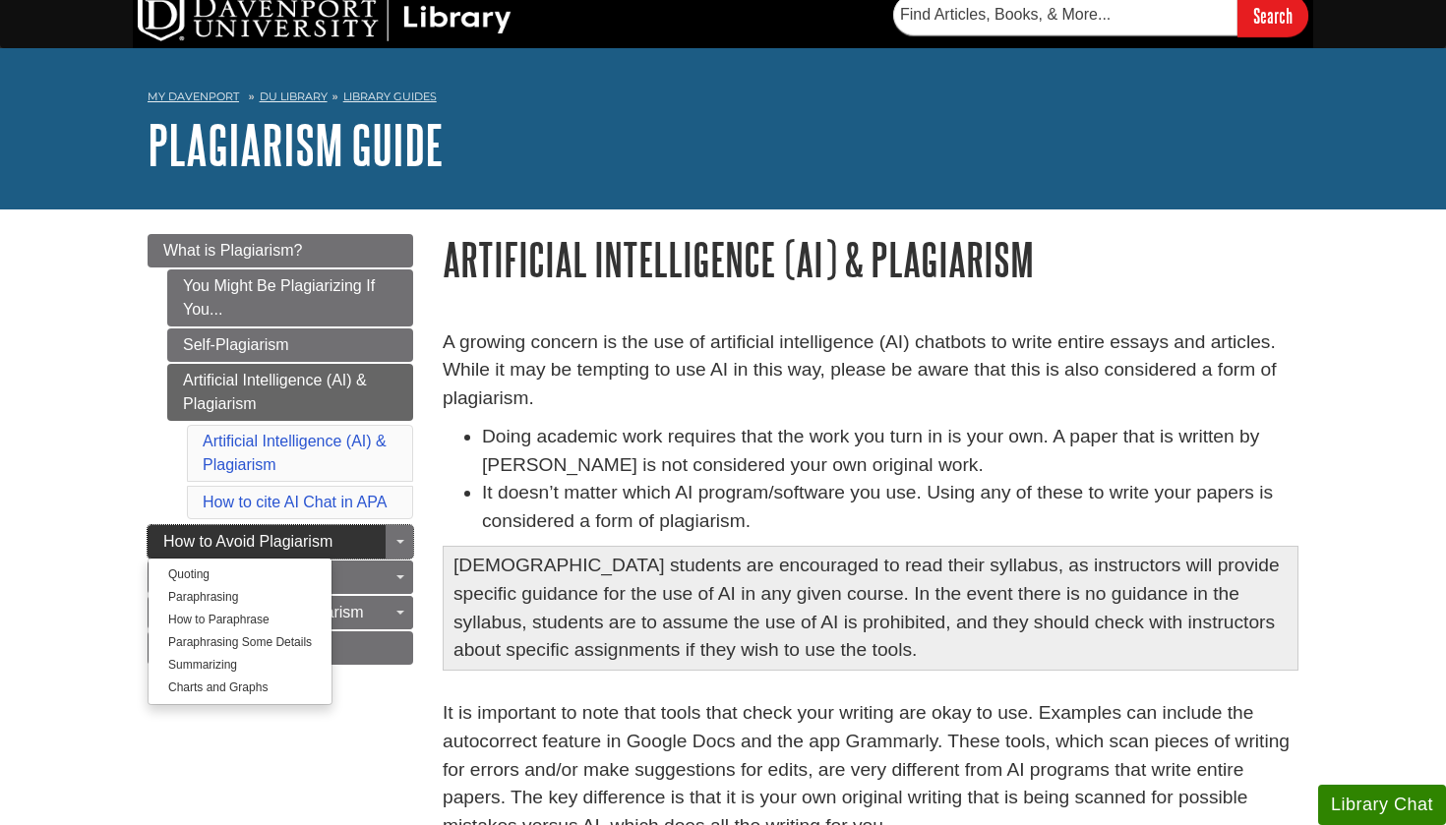
click at [310, 535] on span "How to Avoid Plagiarism" at bounding box center [247, 541] width 169 height 17
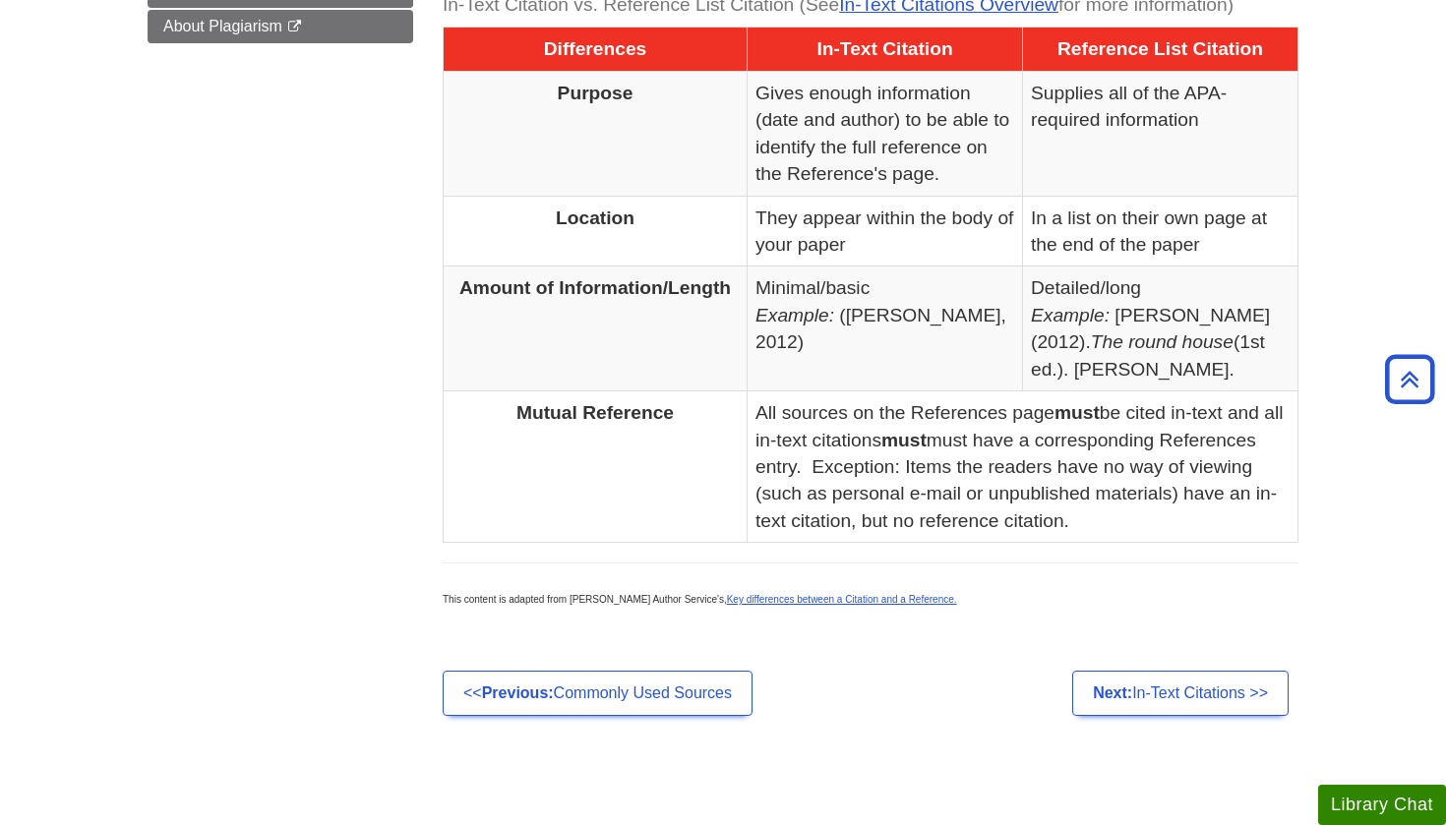
scroll to position [1060, 0]
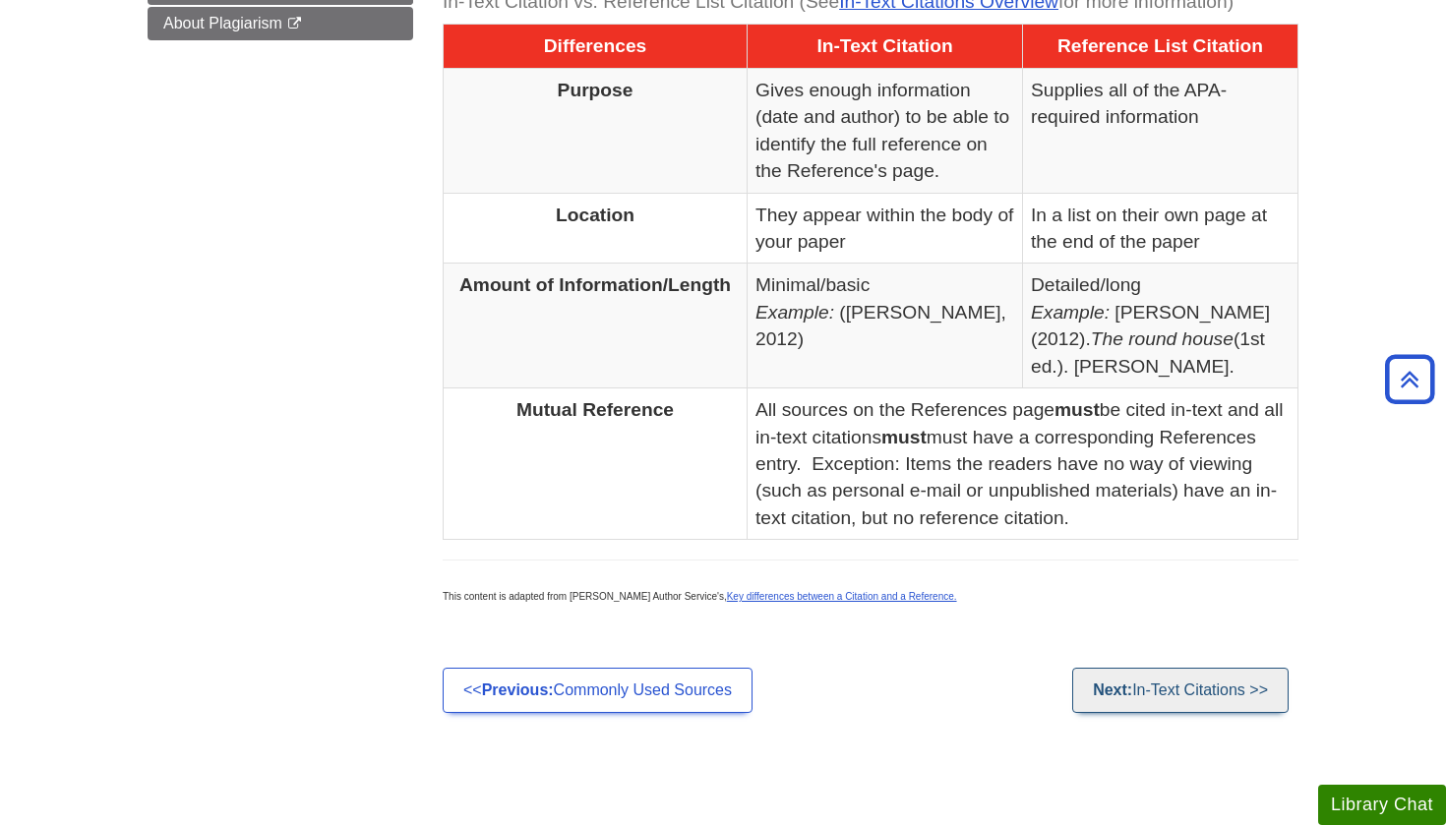
click at [1127, 668] on link "Next: In-Text Citations >>" at bounding box center [1180, 690] width 216 height 45
